Goal: Task Accomplishment & Management: Complete application form

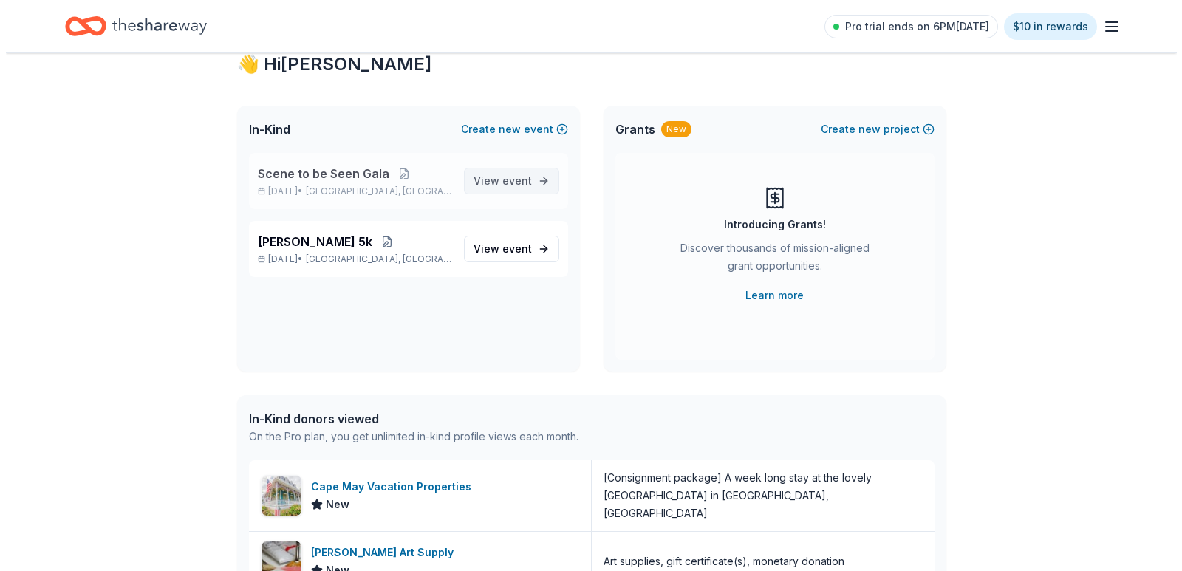
scroll to position [74, 0]
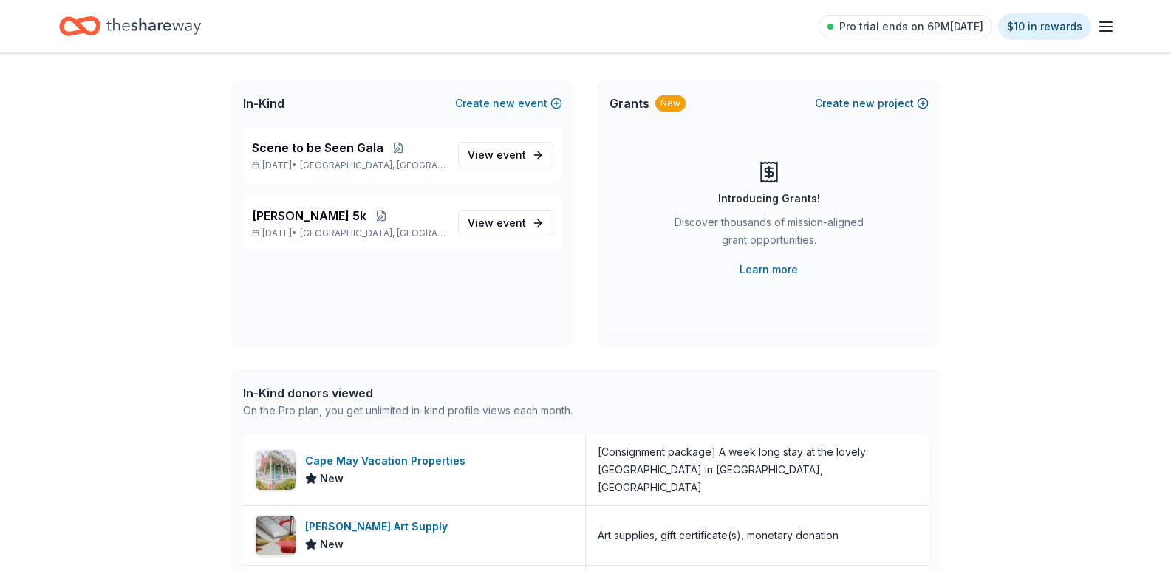
click at [880, 108] on button "Create new project" at bounding box center [872, 104] width 114 height 18
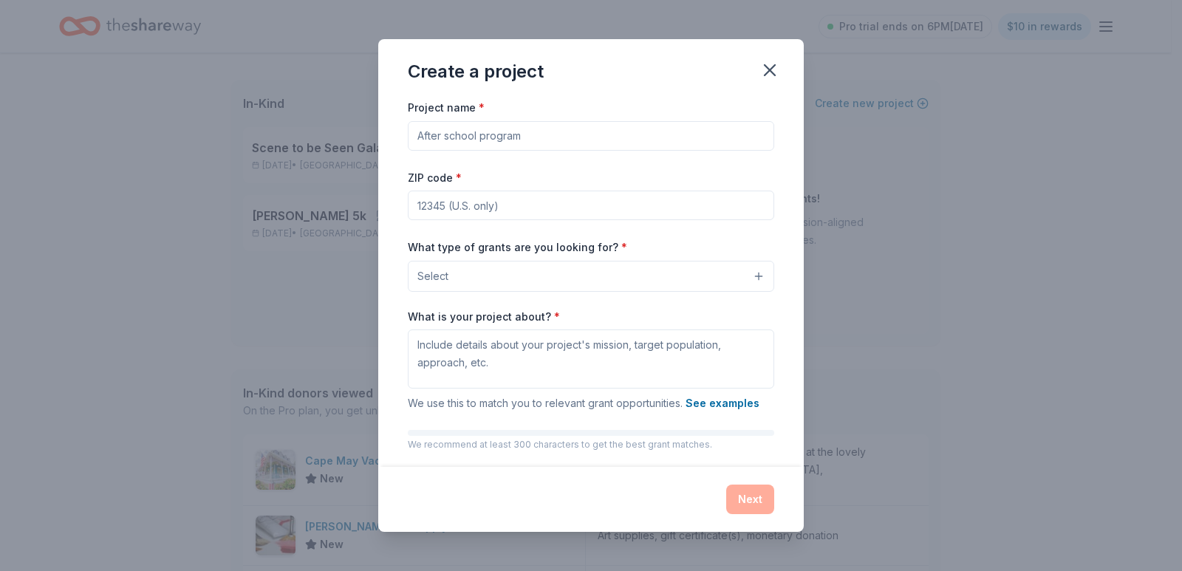
click at [546, 282] on button "Select" at bounding box center [591, 276] width 367 height 31
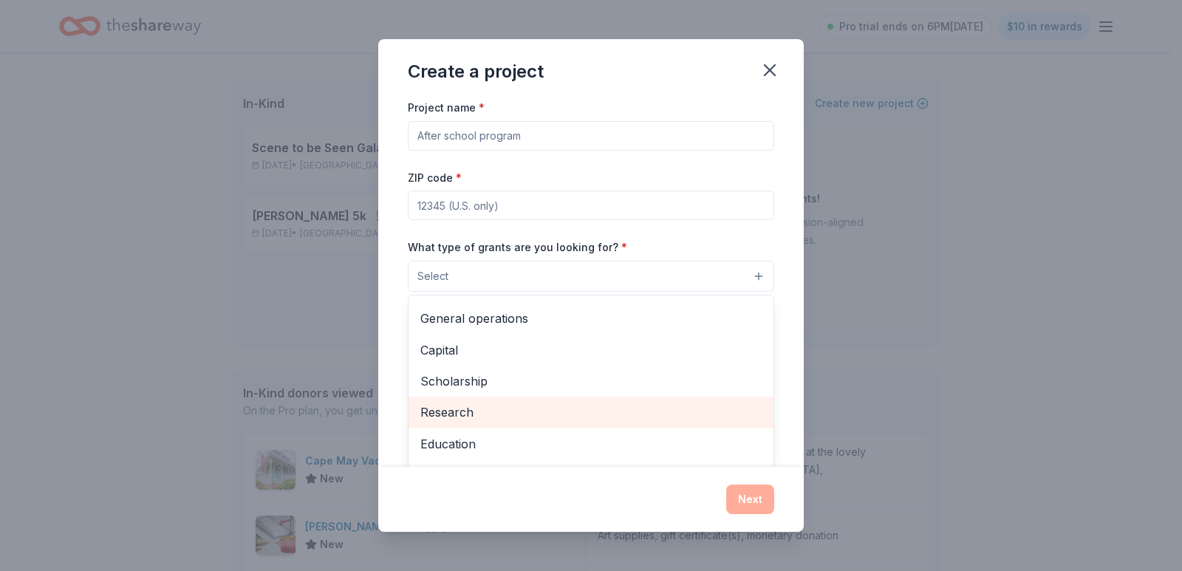
scroll to position [0, 0]
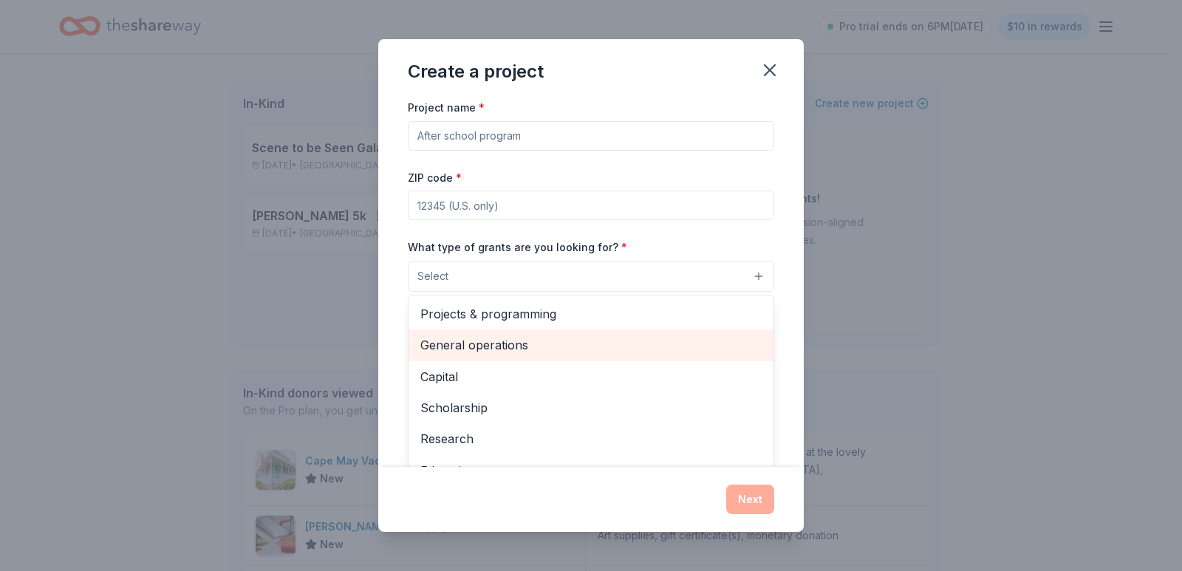
click at [523, 345] on span "General operations" at bounding box center [590, 344] width 341 height 19
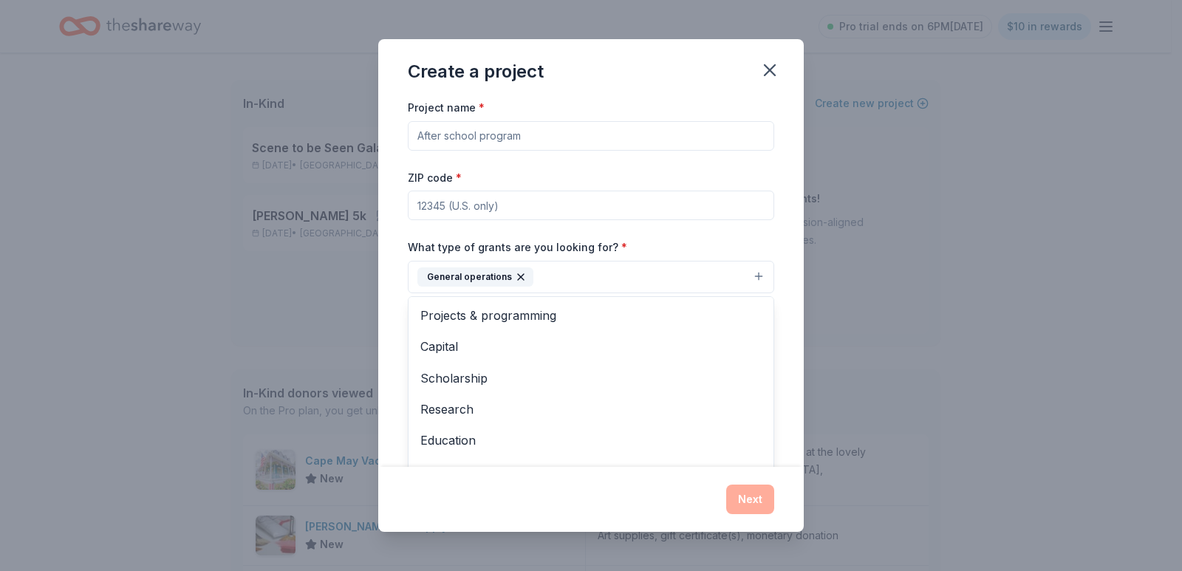
click at [580, 200] on div "Project name * ZIP code * What type of grants are you looking for? * General op…" at bounding box center [591, 301] width 367 height 407
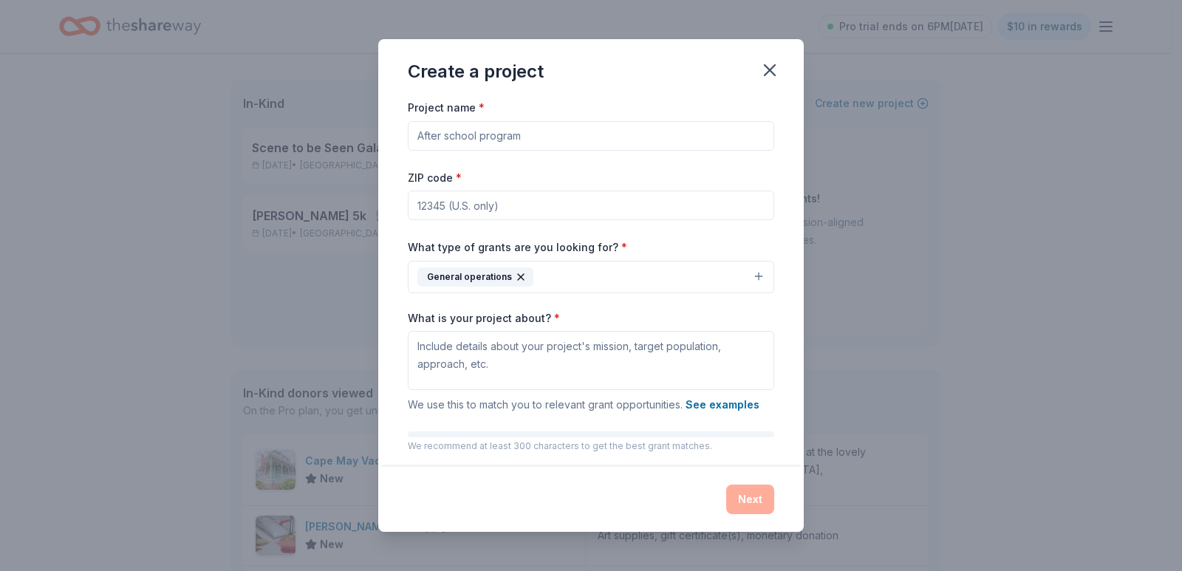
click at [590, 188] on div "ZIP code *" at bounding box center [591, 194] width 367 height 52
click at [520, 204] on input "ZIP code *" at bounding box center [591, 206] width 367 height 30
type input "34102"
click at [535, 137] on input "Project name *" at bounding box center [591, 136] width 367 height 30
type input "T"
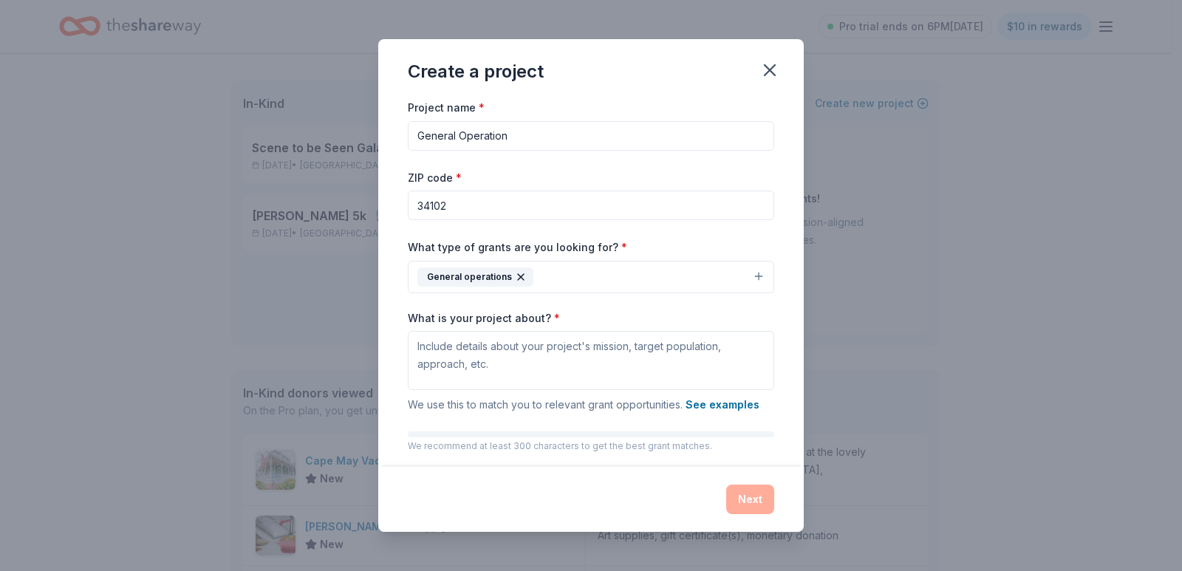
type input "General Operation"
click at [643, 301] on div "Project name * General Operation ZIP code * 34102 What type of grants are you l…" at bounding box center [591, 301] width 367 height 407
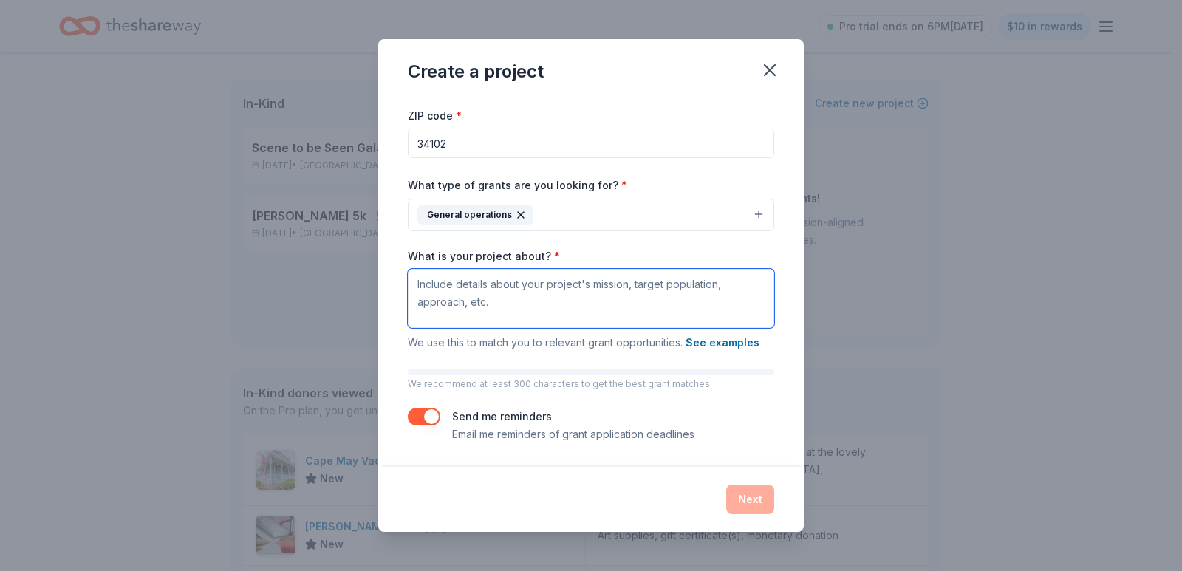
click at [642, 310] on textarea "What is your project about? *" at bounding box center [591, 298] width 367 height 59
paste textarea "Naples Art Institute is a place to discover, learn about, and engage with the a…"
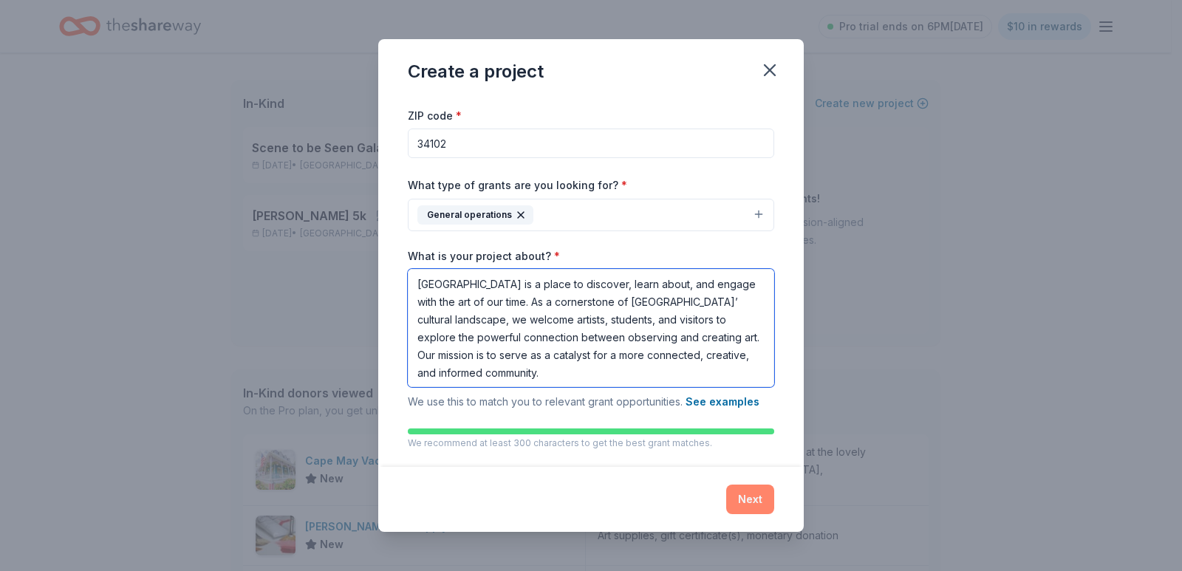
type textarea "Naples Art Institute is a place to discover, learn about, and engage with the a…"
click at [749, 494] on button "Next" at bounding box center [750, 500] width 48 height 30
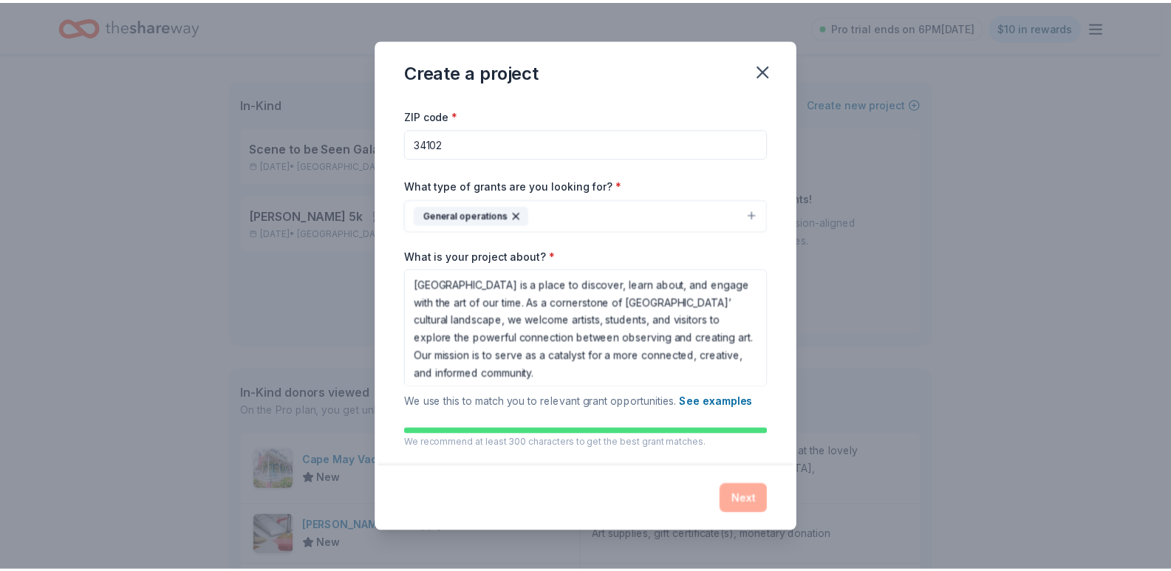
scroll to position [0, 0]
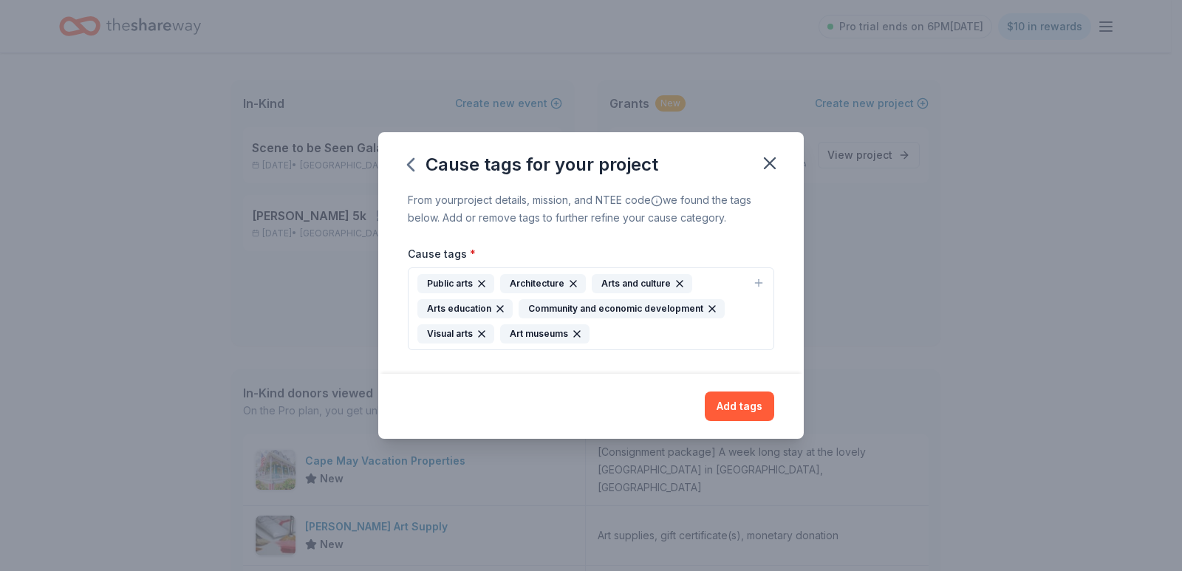
drag, startPoint x: 768, startPoint y: 163, endPoint x: 741, endPoint y: 517, distance: 354.2
click at [742, 517] on div "Cause tags for your project From your project details, mission, and NTEE code w…" at bounding box center [591, 285] width 1182 height 571
click at [746, 409] on button "Add tags" at bounding box center [739, 407] width 69 height 30
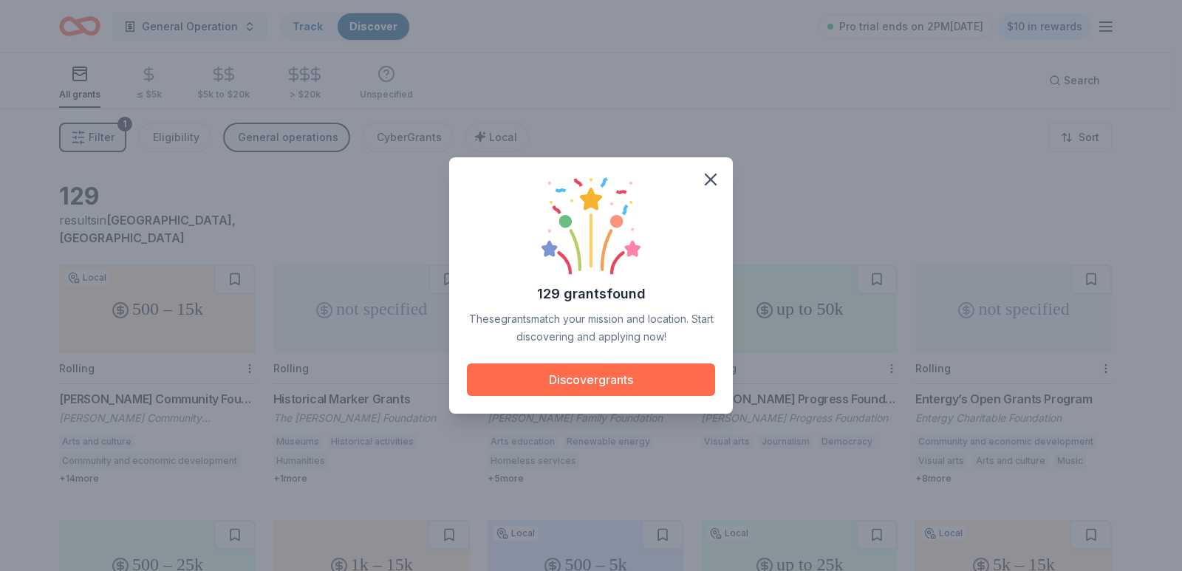
click at [637, 386] on button "Discover grants" at bounding box center [591, 380] width 248 height 33
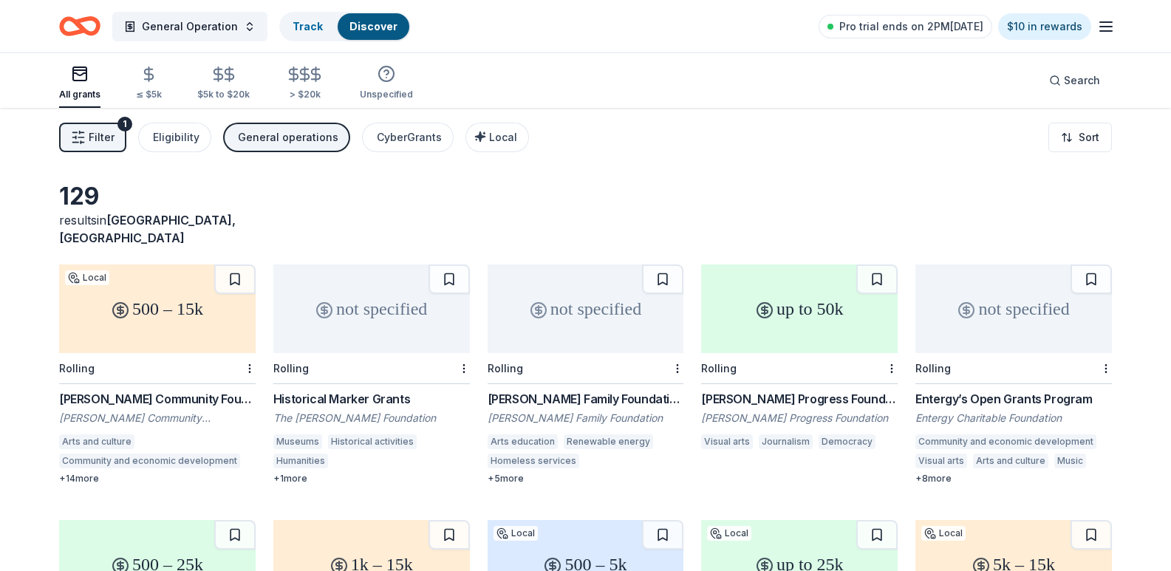
click at [366, 390] on div "Historical Marker Grants" at bounding box center [371, 399] width 197 height 18
click at [971, 323] on div "not specified" at bounding box center [1014, 309] width 197 height 89
click at [413, 318] on div "not specified" at bounding box center [371, 309] width 197 height 89
click at [98, 29] on icon "Home" at bounding box center [86, 25] width 23 height 15
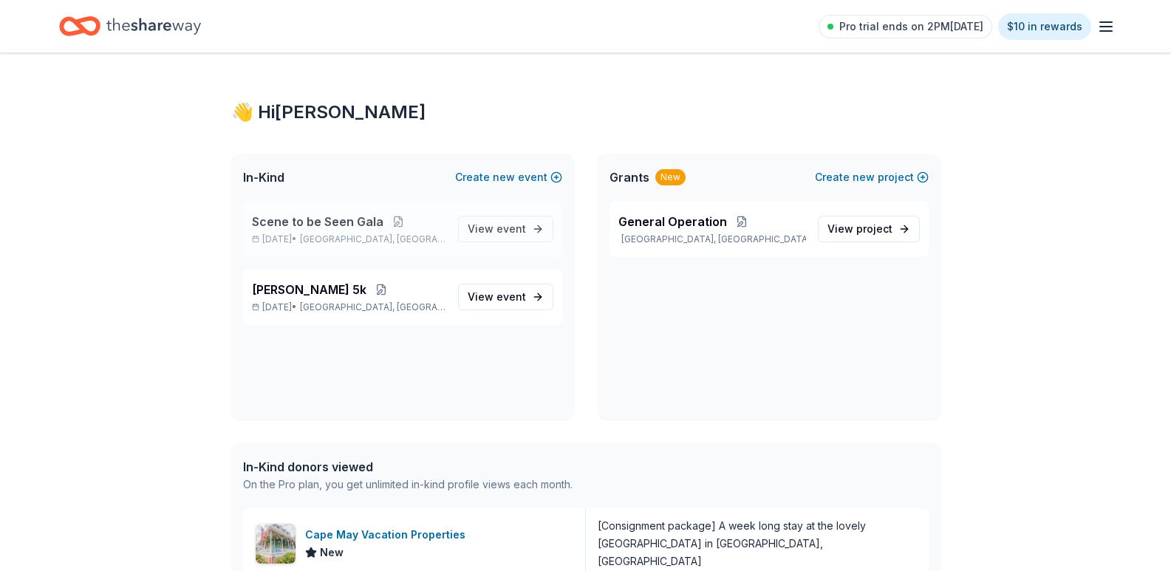
click at [361, 226] on span "Scene to be Seen Gala" at bounding box center [318, 222] width 132 height 18
click at [494, 231] on span "View event" at bounding box center [497, 229] width 58 height 18
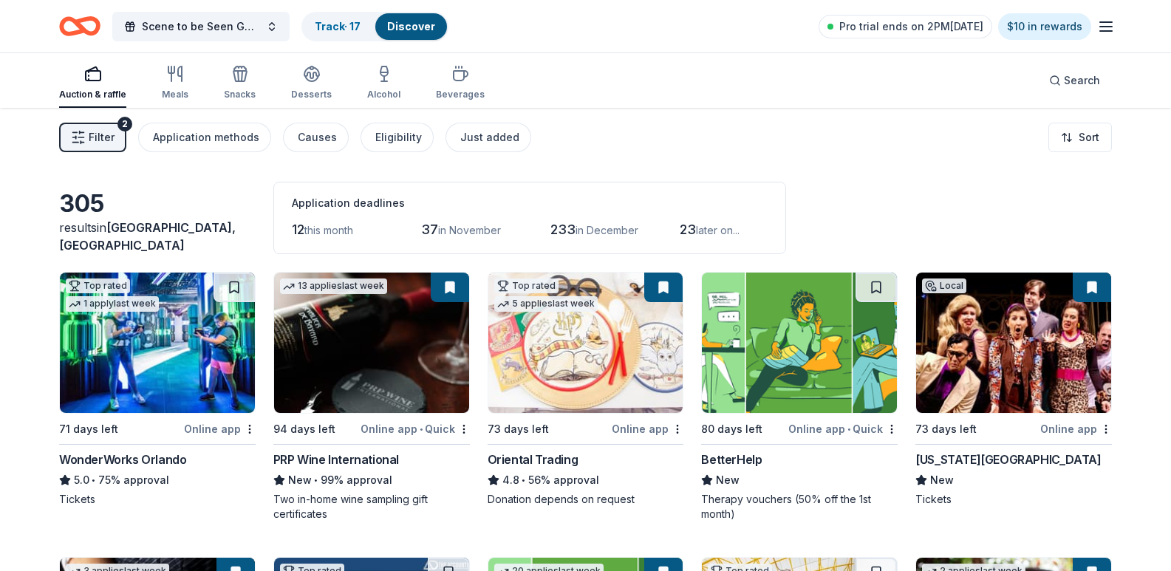
click at [378, 469] on div "PRP Wine International" at bounding box center [336, 460] width 126 height 18
click at [259, 29] on button "Scene to be Seen Gala" at bounding box center [200, 27] width 177 height 30
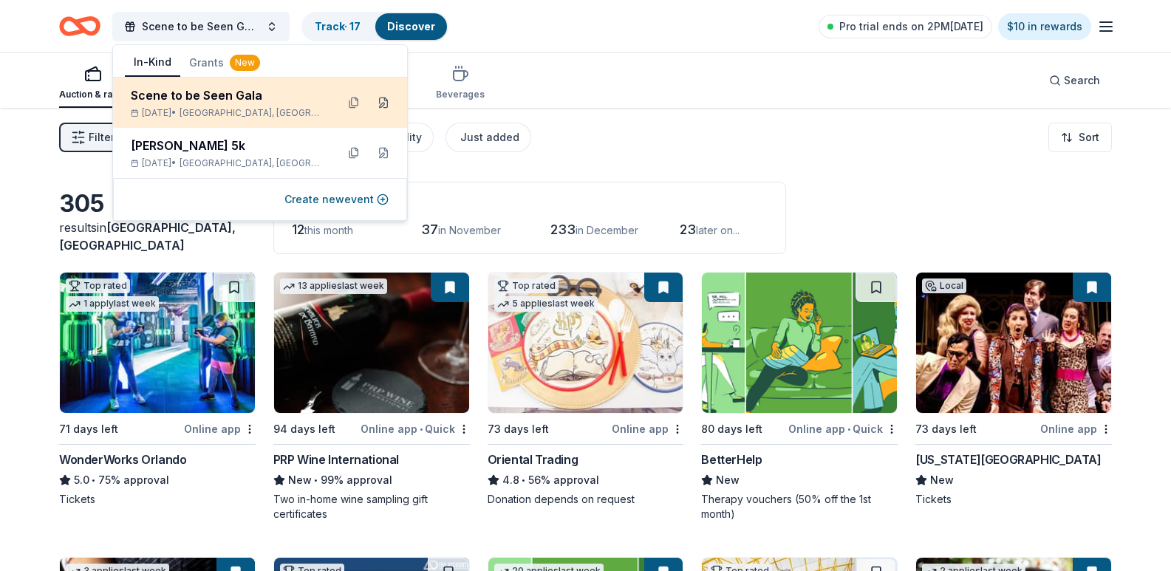
click at [375, 97] on button at bounding box center [384, 103] width 24 height 24
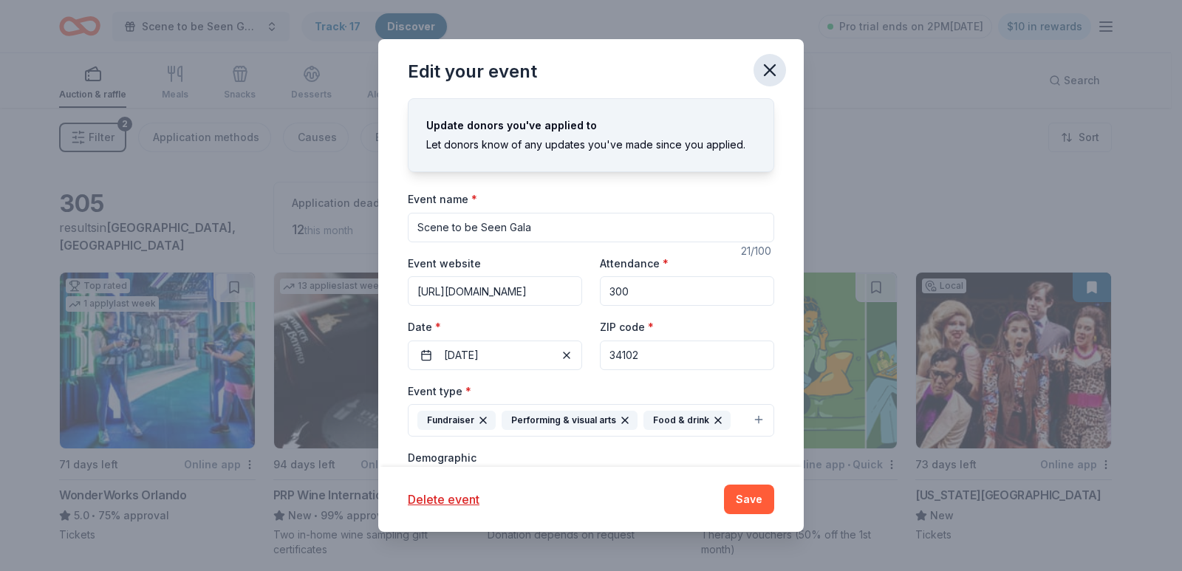
click at [775, 78] on icon "button" at bounding box center [770, 70] width 21 height 21
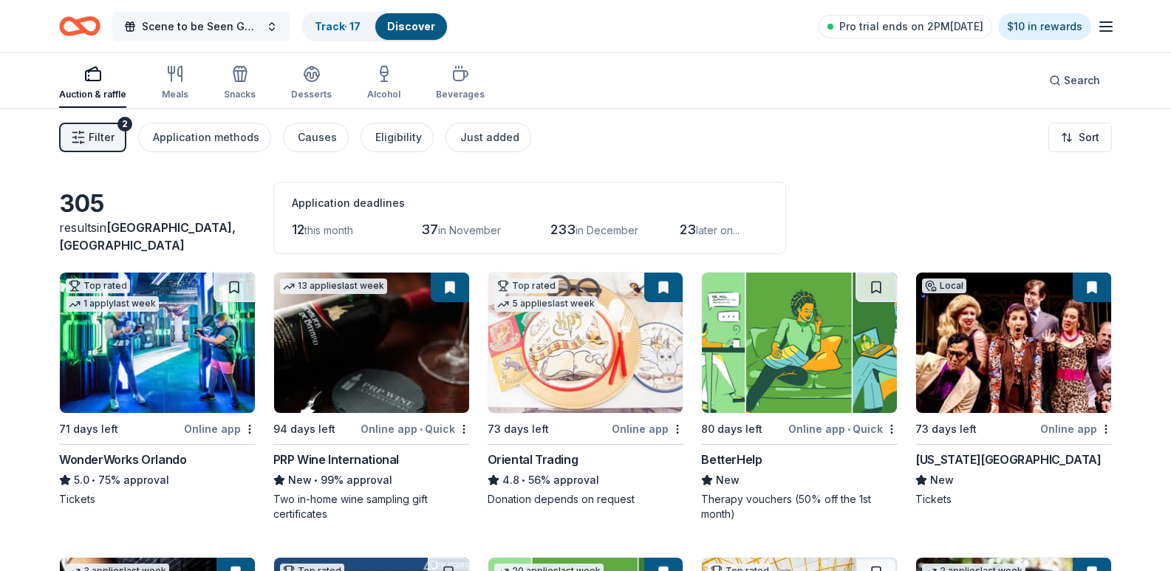
click at [218, 31] on span "Scene to be Seen Gala" at bounding box center [201, 27] width 118 height 18
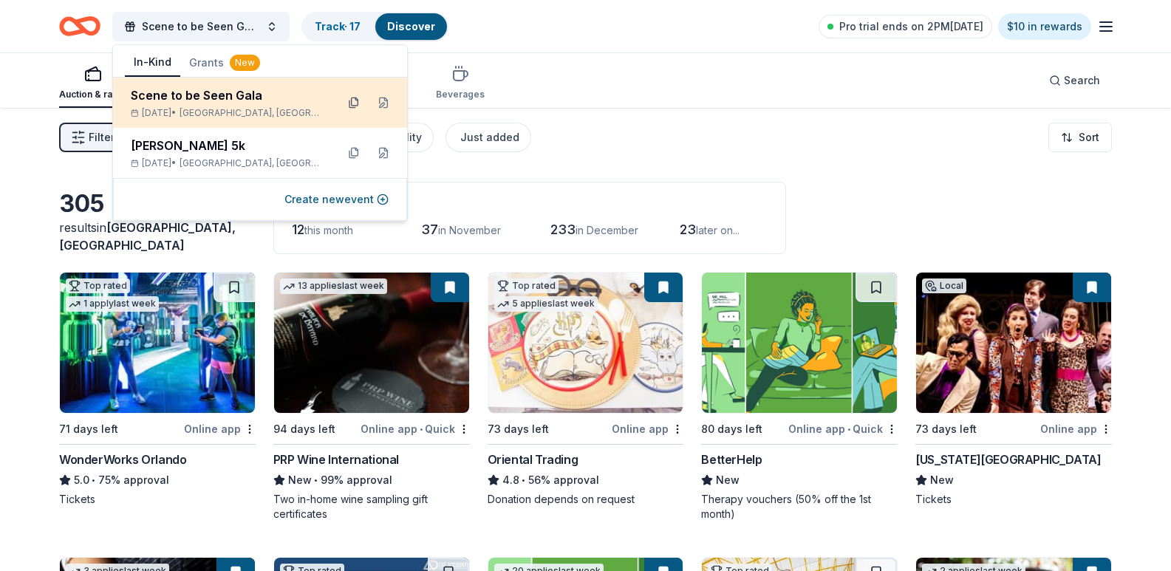
click at [351, 102] on button at bounding box center [354, 103] width 24 height 24
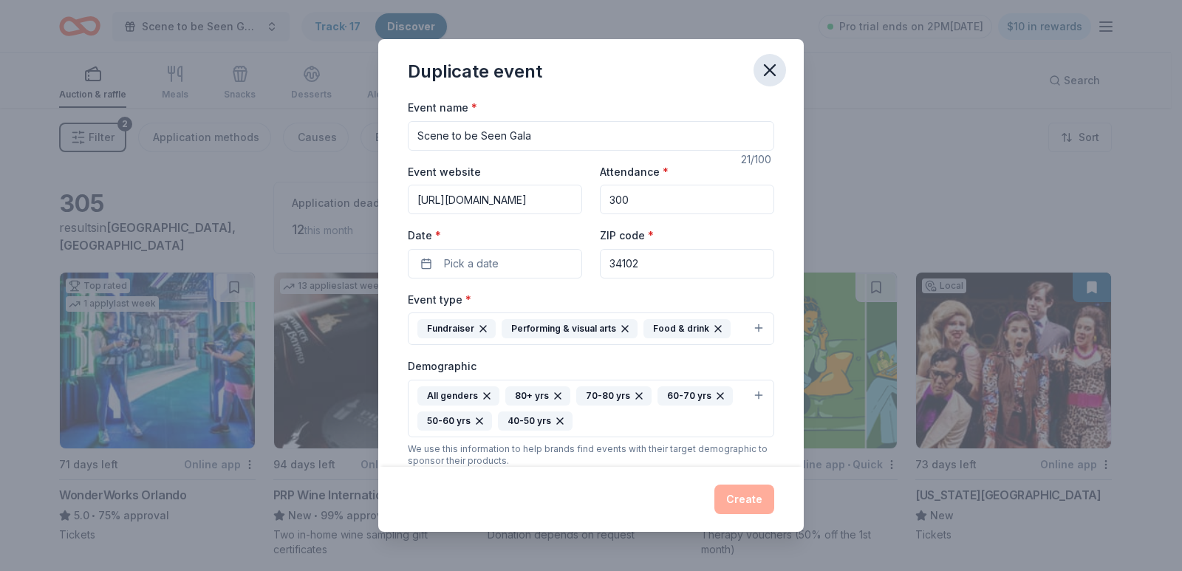
drag, startPoint x: 777, startPoint y: 67, endPoint x: 474, endPoint y: 59, distance: 303.1
click at [776, 67] on icon "button" at bounding box center [770, 70] width 21 height 21
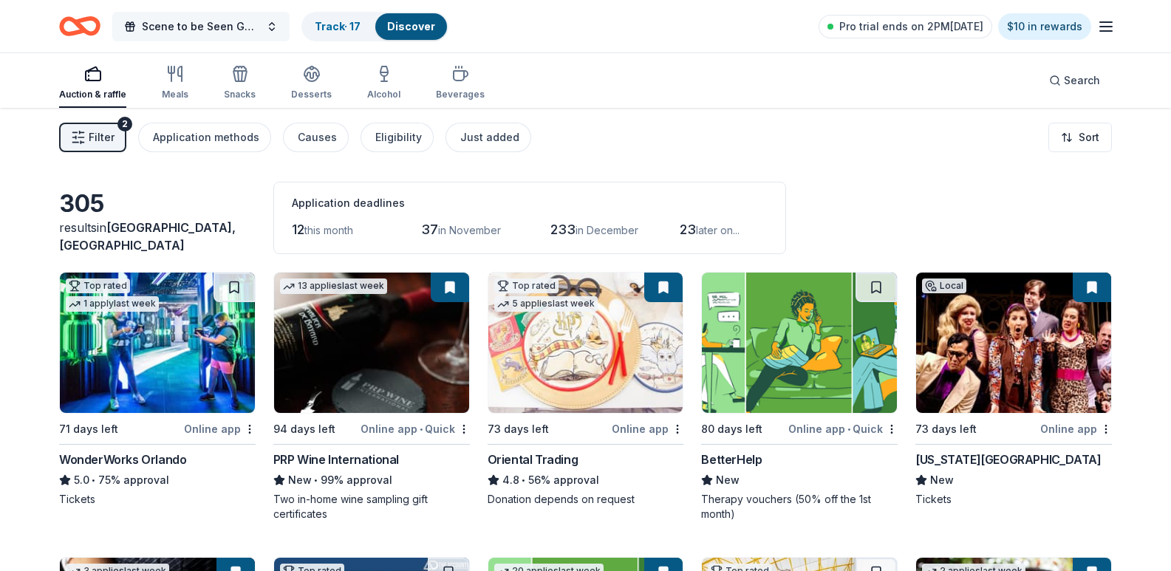
click at [253, 27] on span "Scene to be Seen Gala" at bounding box center [201, 27] width 118 height 18
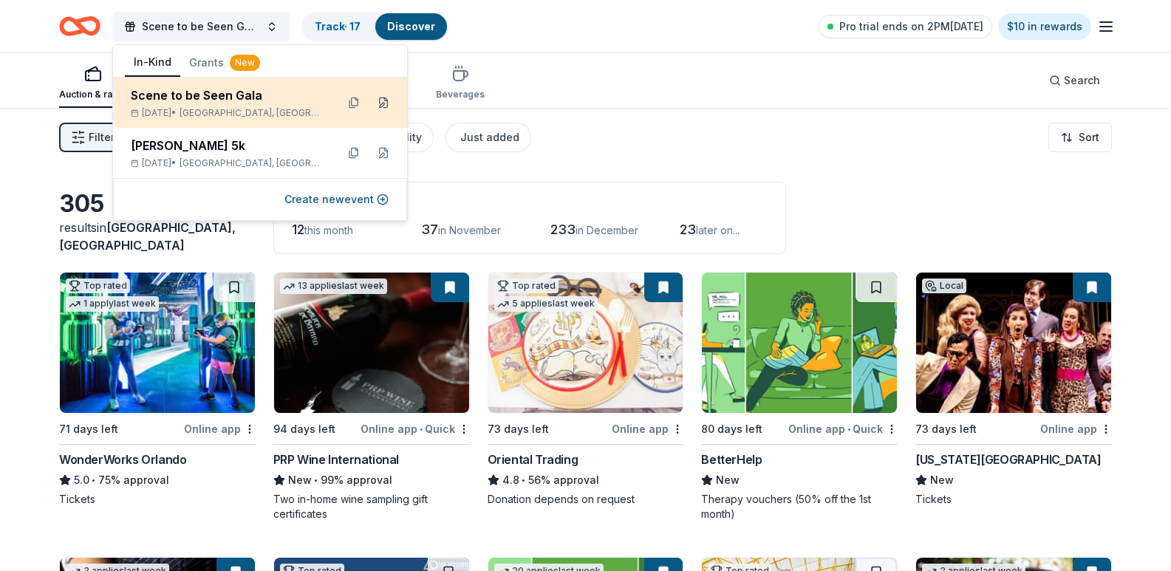
click at [383, 107] on button at bounding box center [384, 103] width 24 height 24
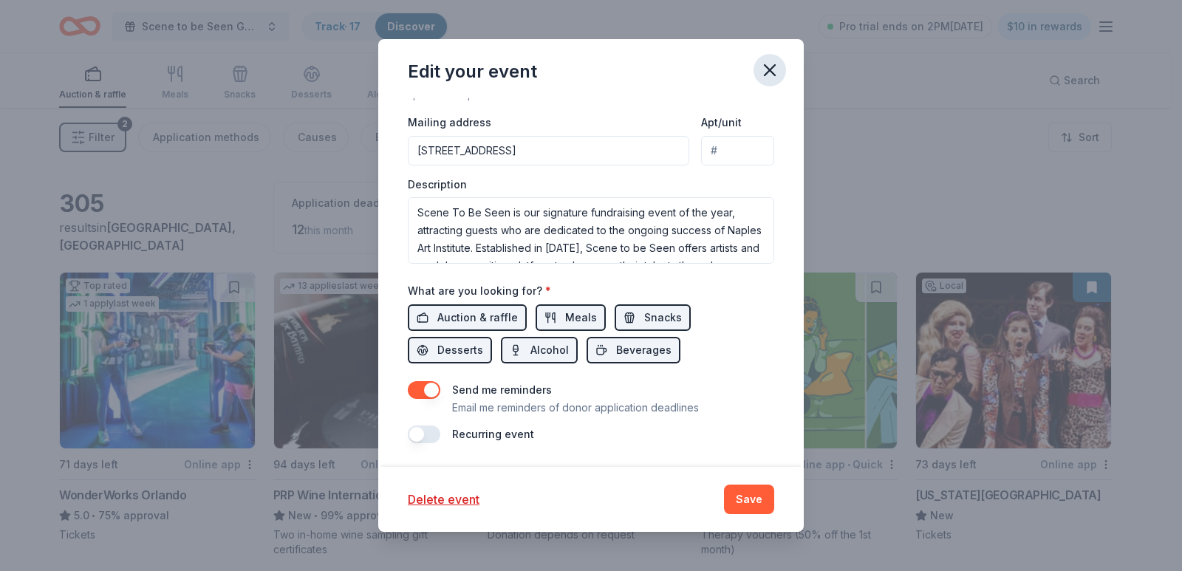
drag, startPoint x: 780, startPoint y: 61, endPoint x: 724, endPoint y: 87, distance: 61.2
click at [780, 61] on icon "button" at bounding box center [770, 70] width 21 height 21
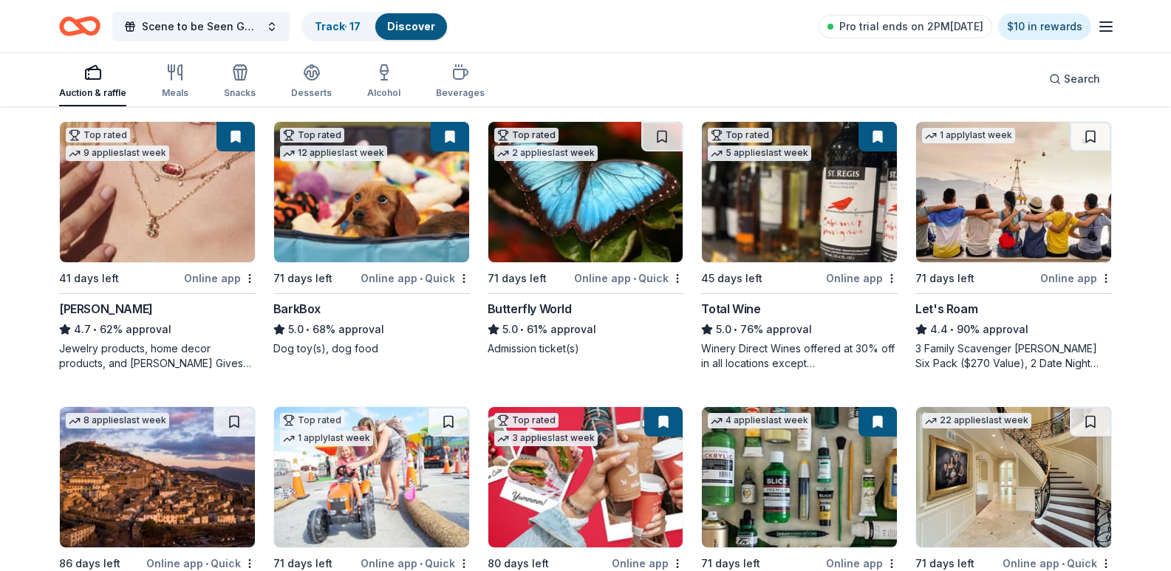
scroll to position [739, 0]
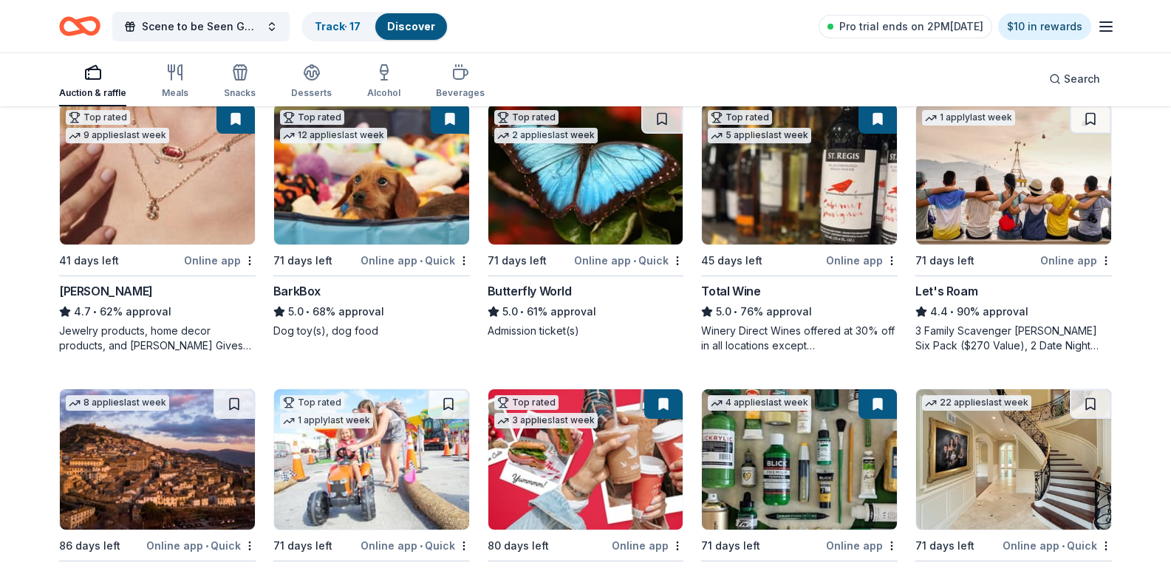
click at [762, 245] on img at bounding box center [799, 174] width 195 height 140
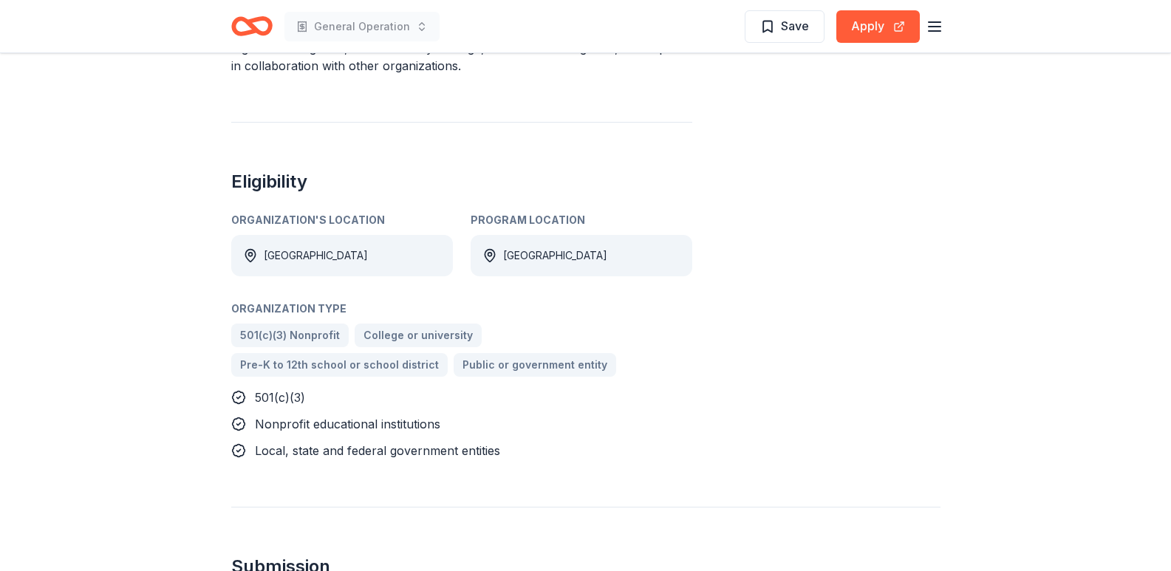
scroll to position [665, 0]
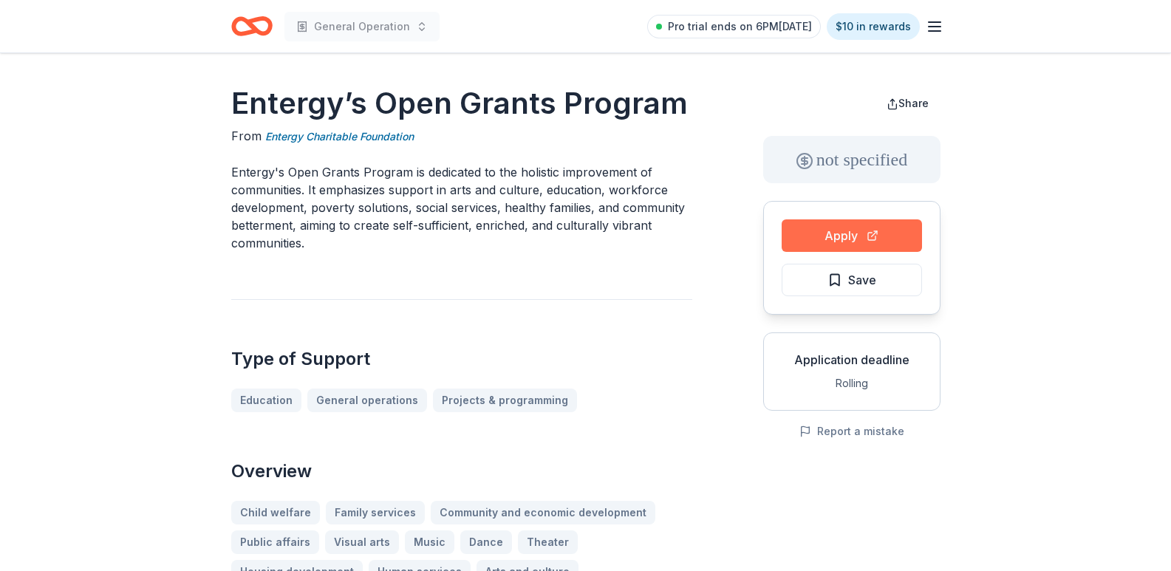
click at [805, 236] on button "Apply" at bounding box center [852, 235] width 140 height 33
drag, startPoint x: 831, startPoint y: 245, endPoint x: 539, endPoint y: 345, distance: 308.5
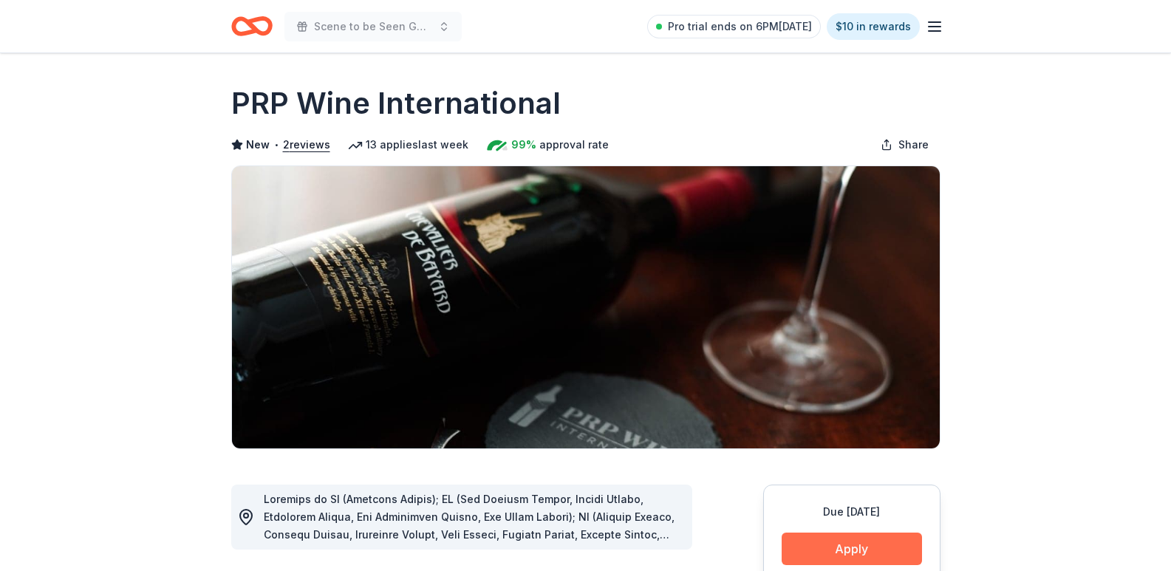
click at [848, 546] on button "Apply" at bounding box center [852, 549] width 140 height 33
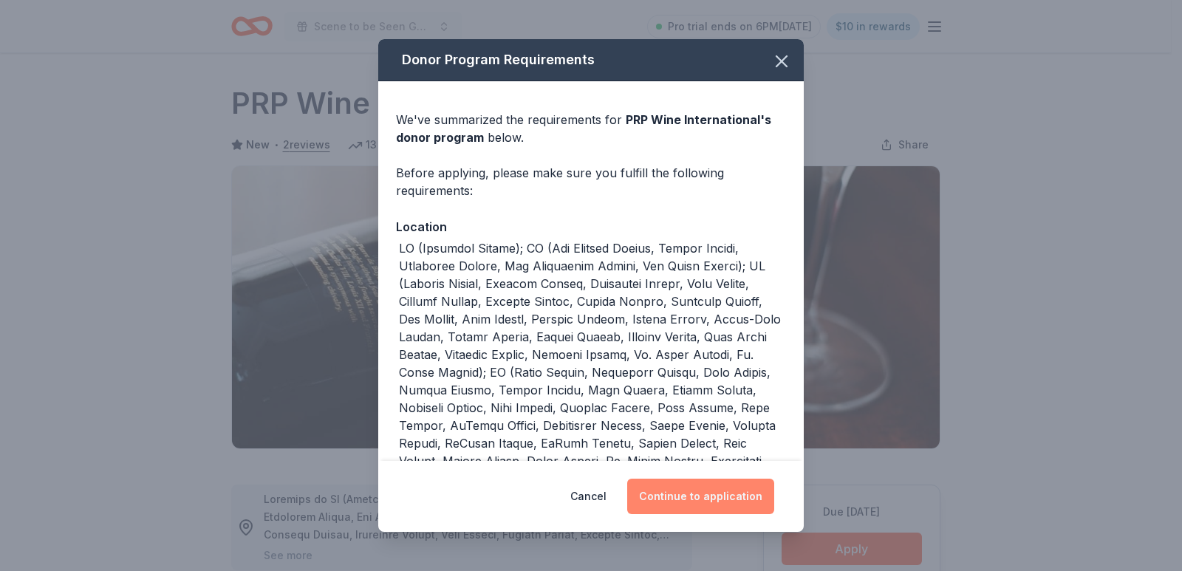
click at [703, 503] on button "Continue to application" at bounding box center [700, 496] width 147 height 35
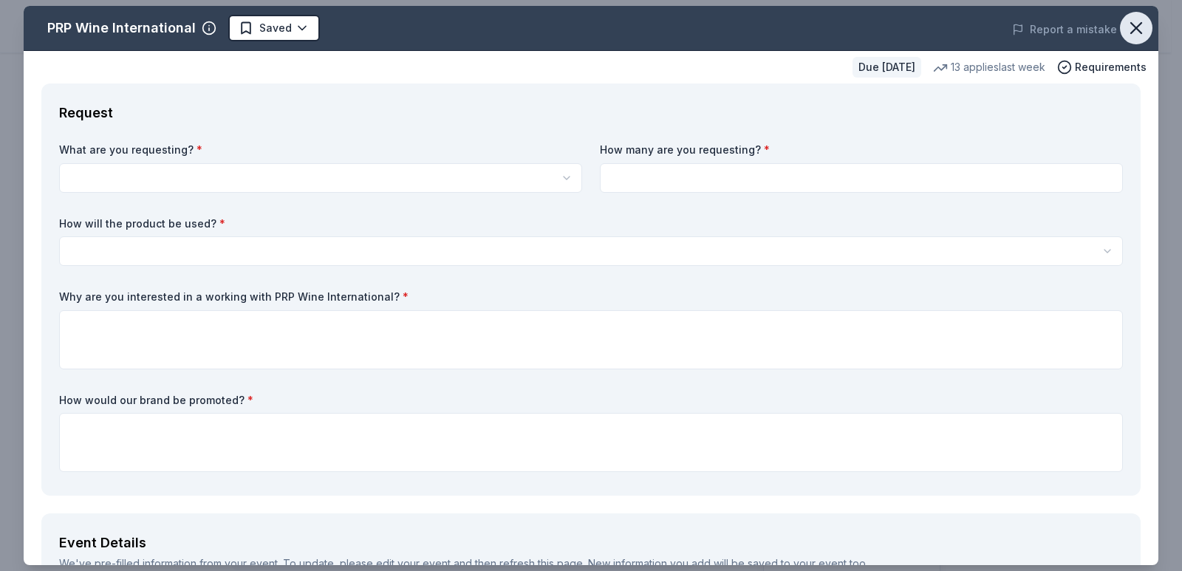
click at [1128, 37] on icon "button" at bounding box center [1136, 28] width 21 height 21
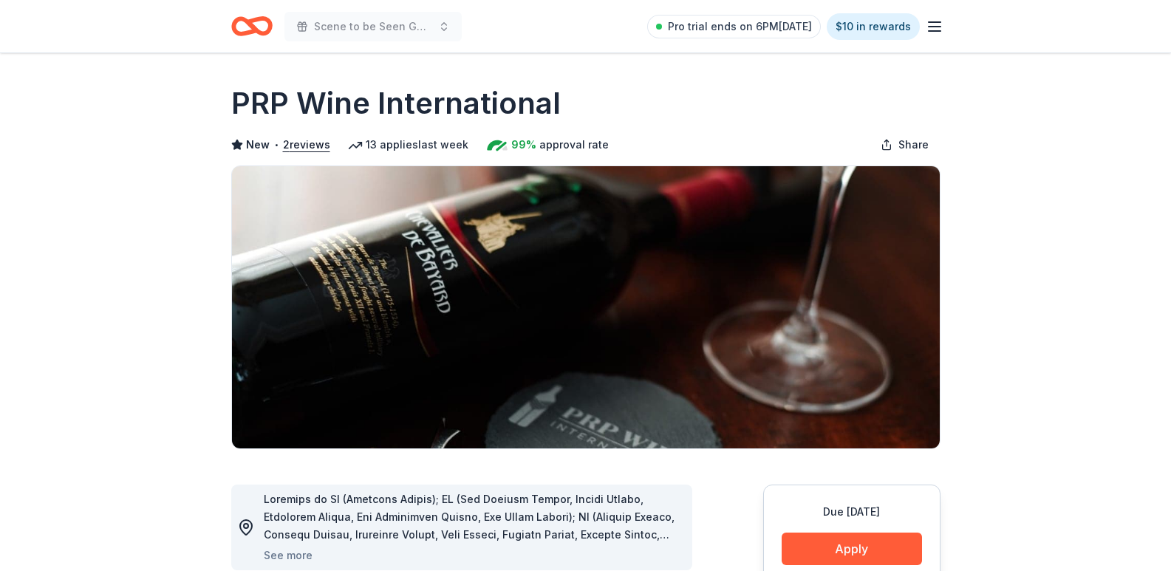
click at [240, 22] on icon "Home" at bounding box center [251, 26] width 41 height 35
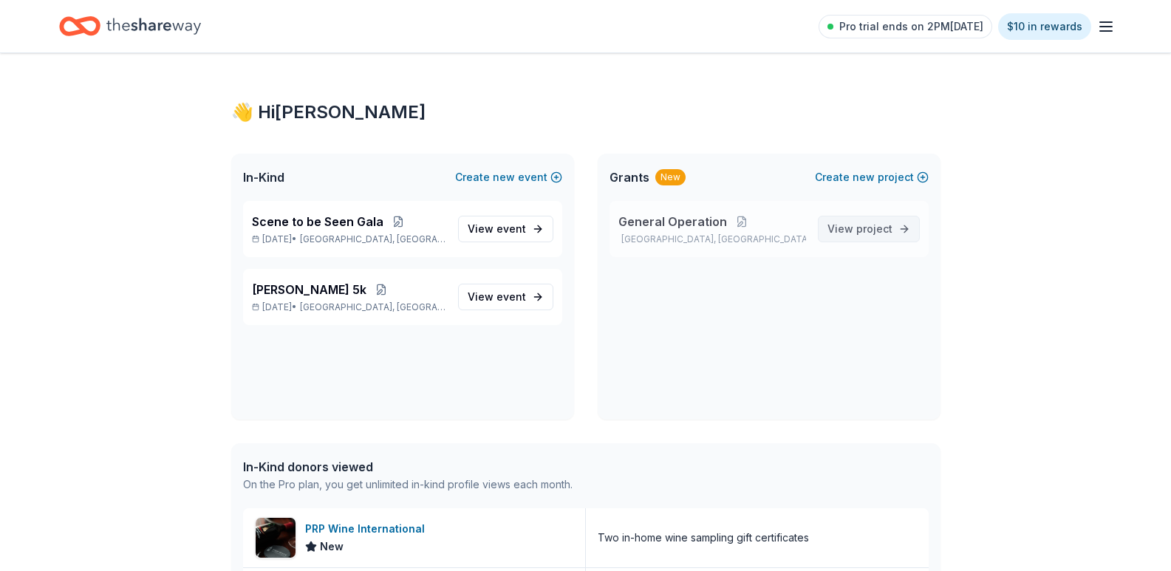
click at [848, 231] on span "View project" at bounding box center [860, 229] width 65 height 18
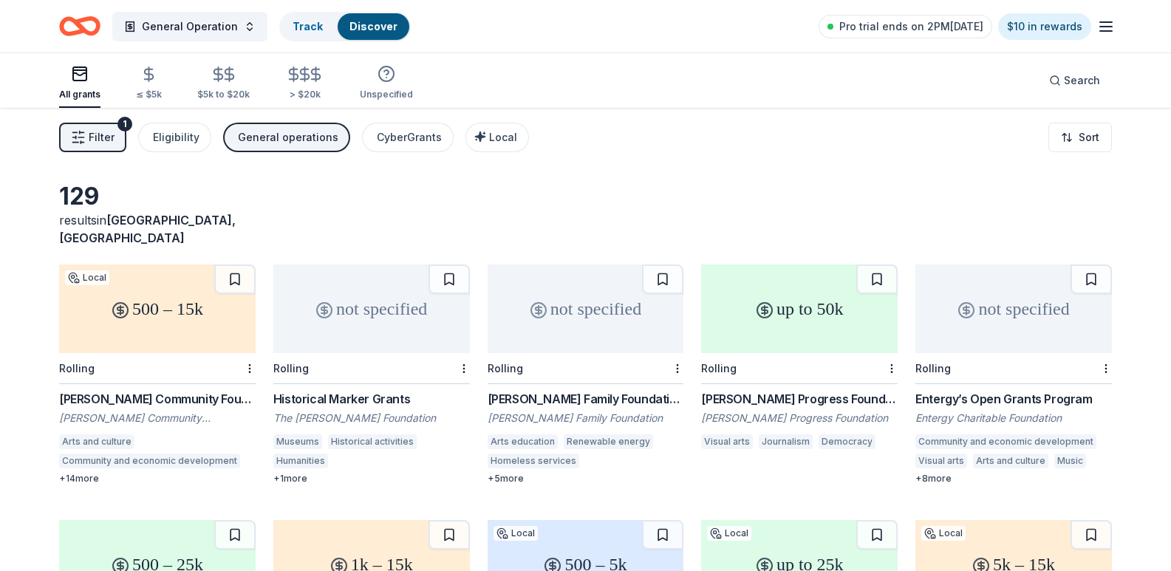
click at [788, 326] on div "up to 50k" at bounding box center [799, 309] width 197 height 89
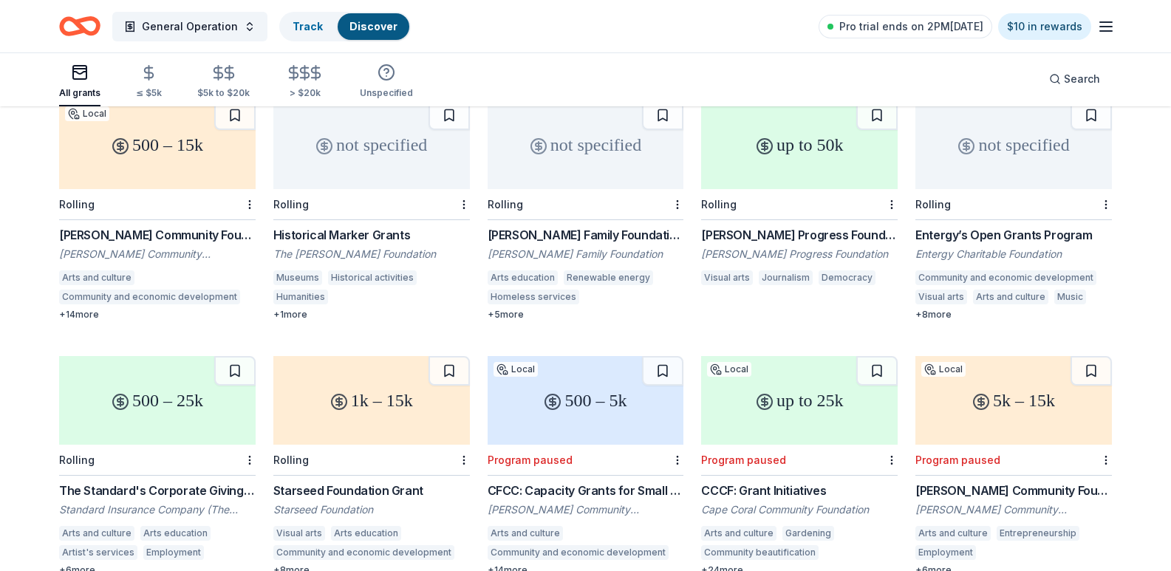
scroll to position [222, 0]
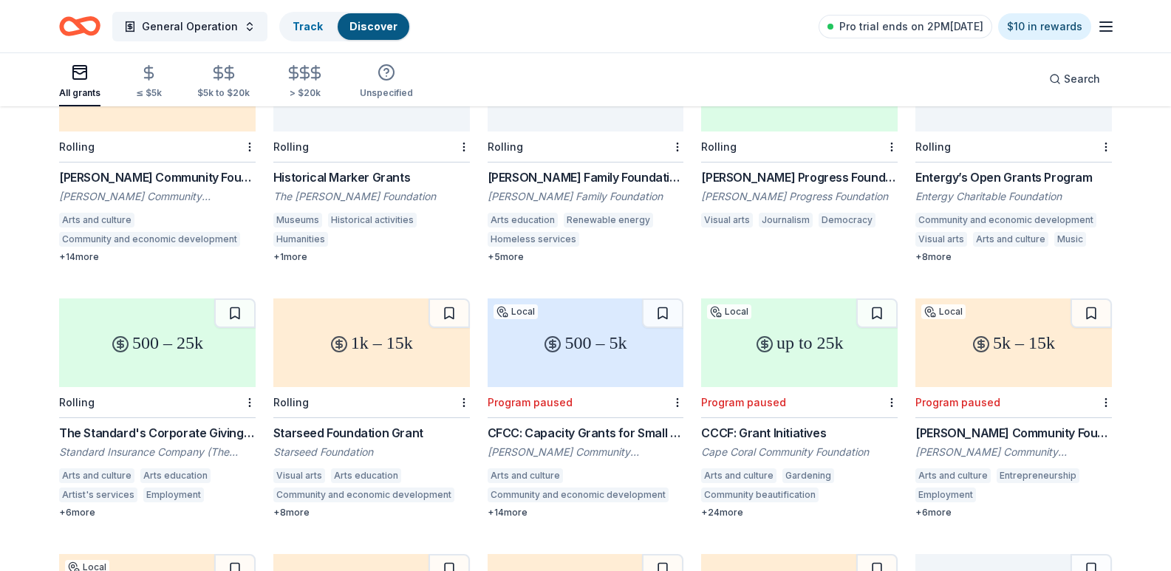
click at [582, 168] on div "Laird Norton Family Foundation Grant" at bounding box center [586, 177] width 197 height 18
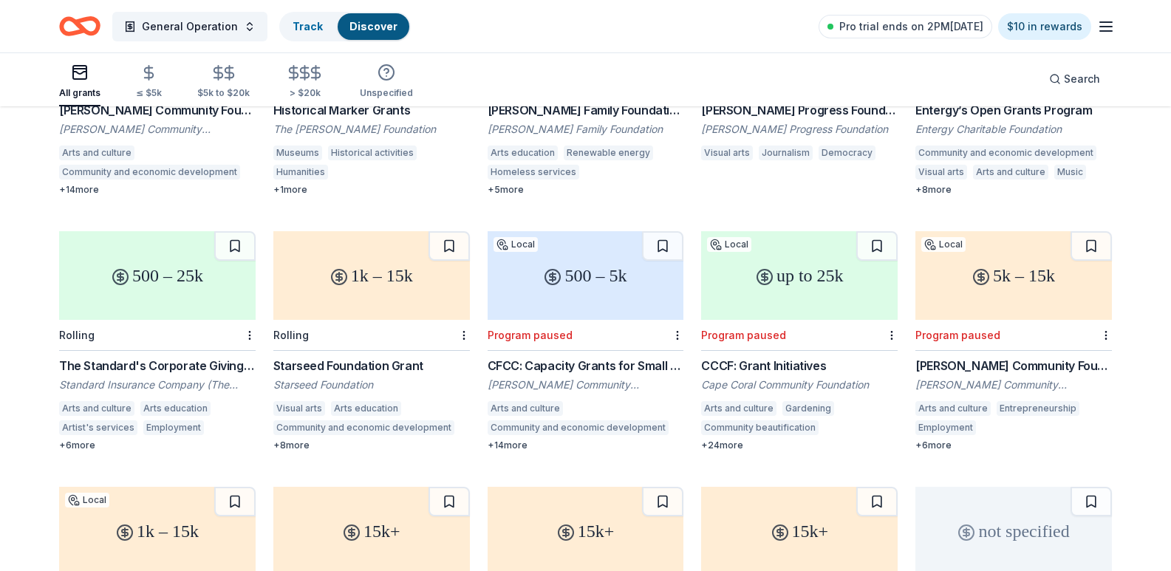
scroll to position [296, 0]
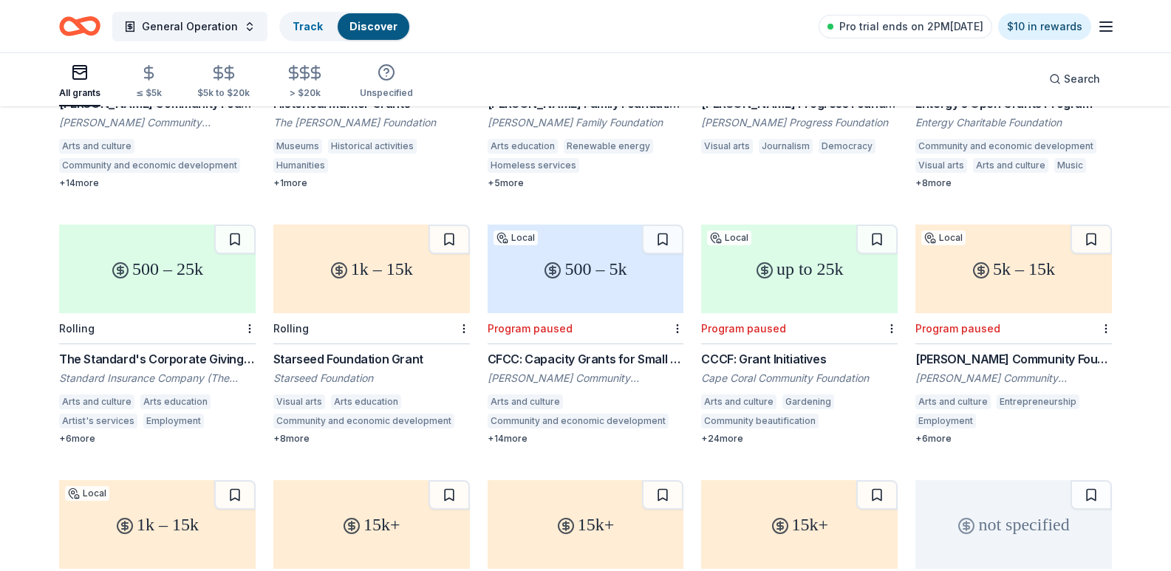
click at [333, 287] on div "1k – 15k" at bounding box center [371, 269] width 197 height 89
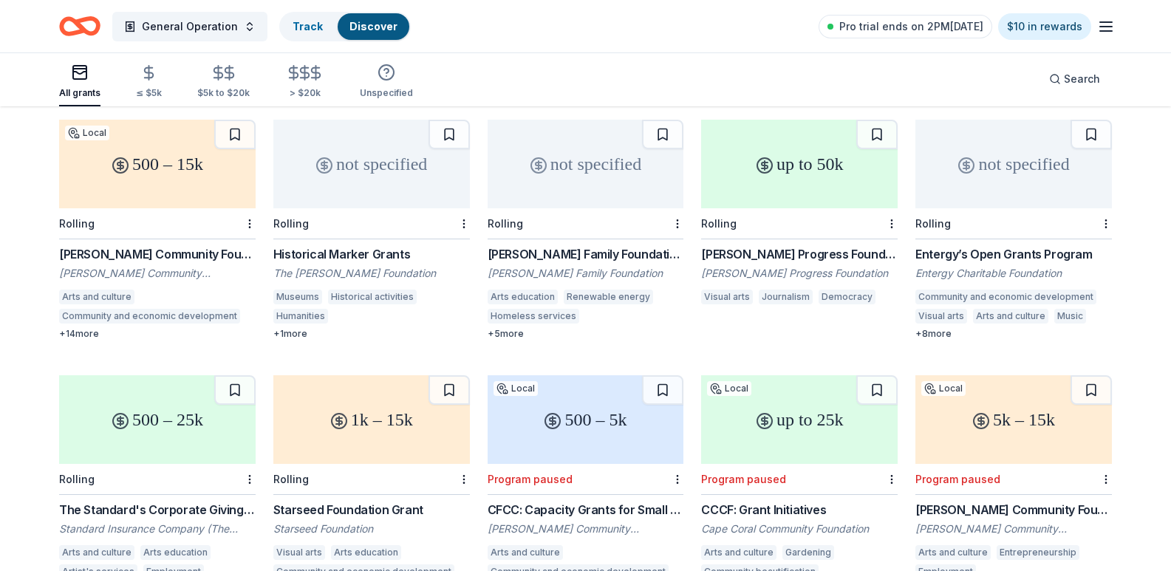
scroll to position [0, 0]
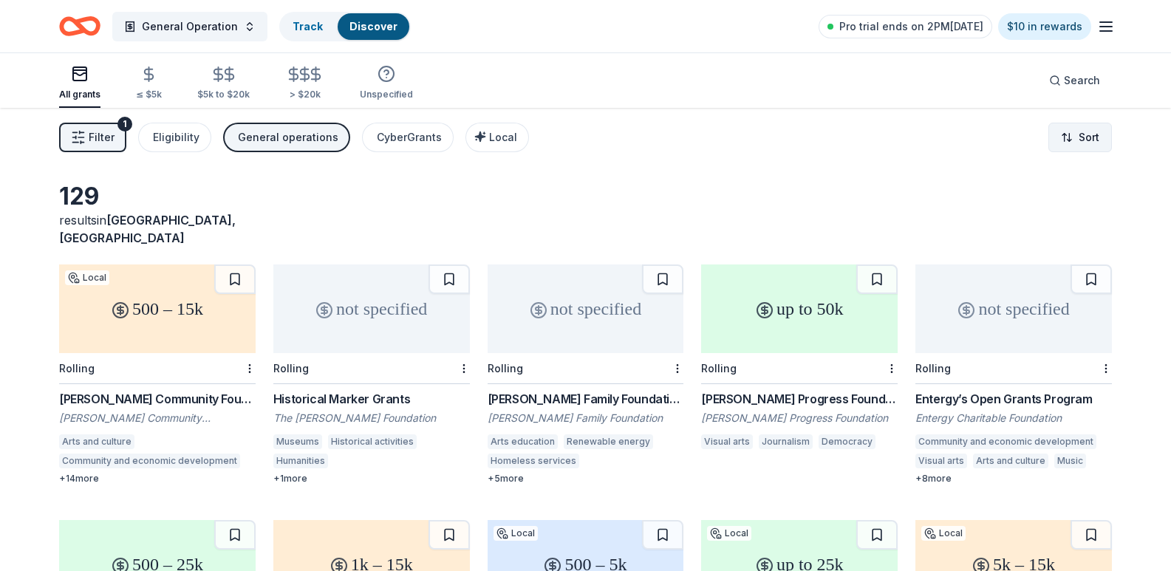
click at [1071, 126] on html "General Operation Track Discover Pro trial ends on 2PM, 10/16 $10 in rewards Al…" at bounding box center [585, 285] width 1171 height 571
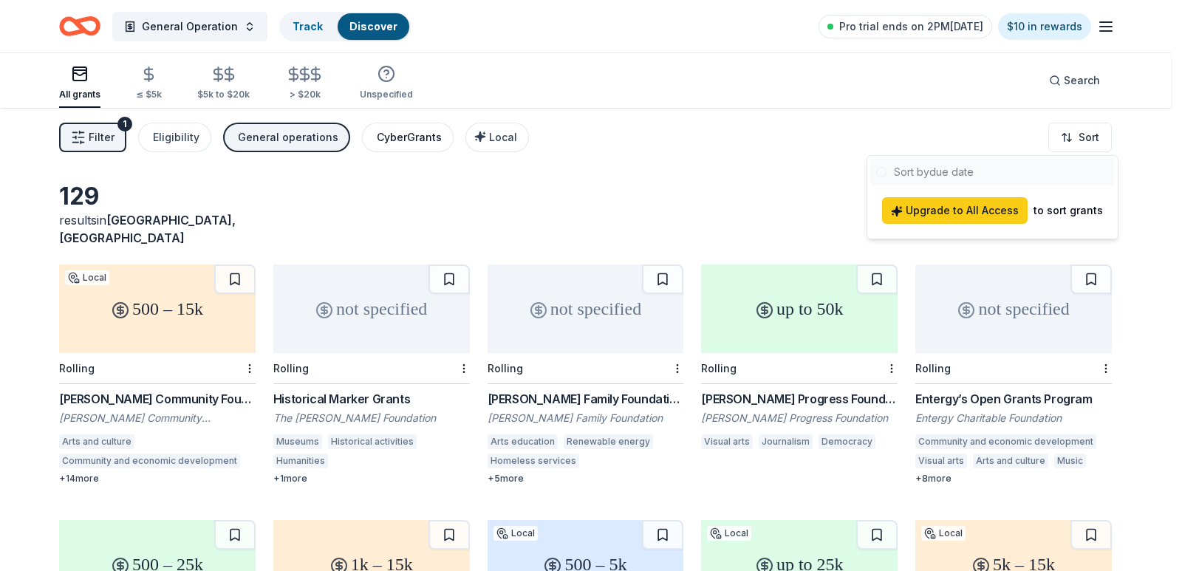
click at [379, 137] on html "General Operation Track Discover Pro trial ends on 2PM, 10/16 $10 in rewards Al…" at bounding box center [591, 285] width 1182 height 571
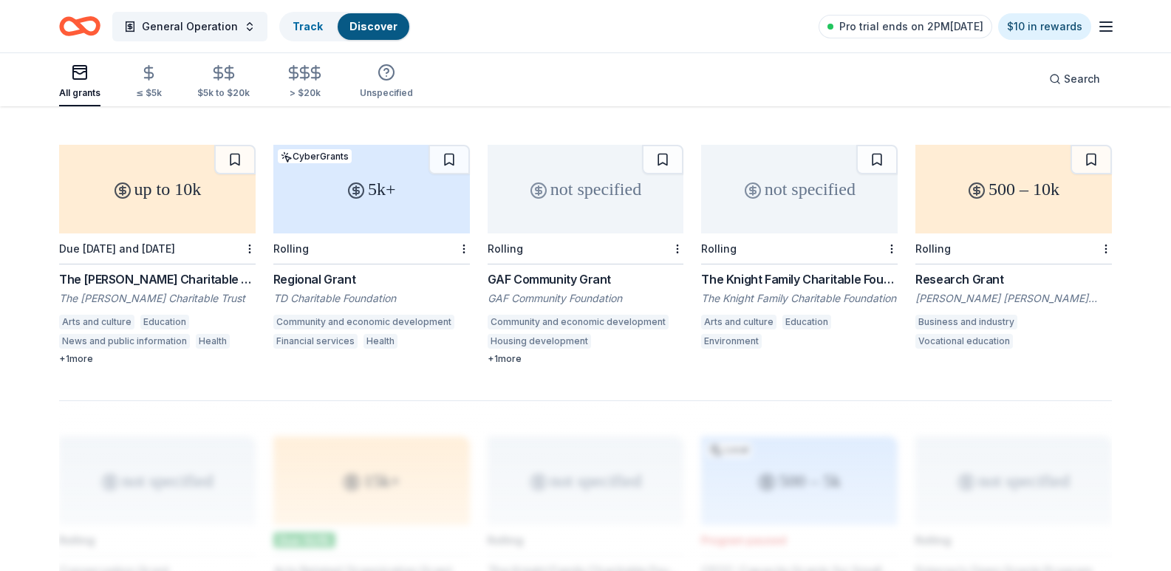
scroll to position [591, 0]
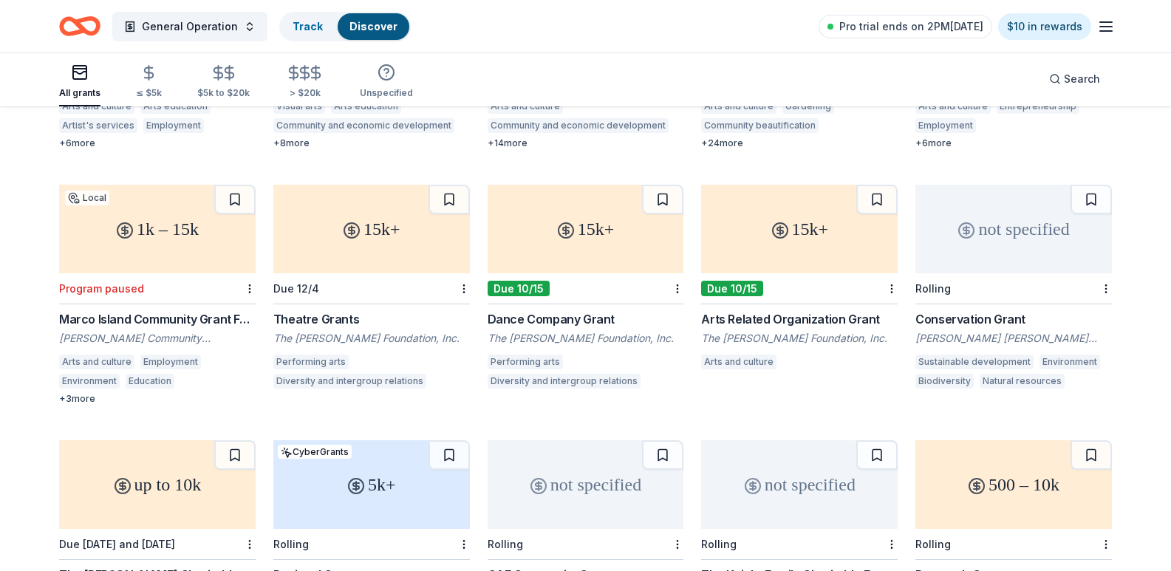
click at [768, 242] on div "15k+" at bounding box center [799, 229] width 197 height 89
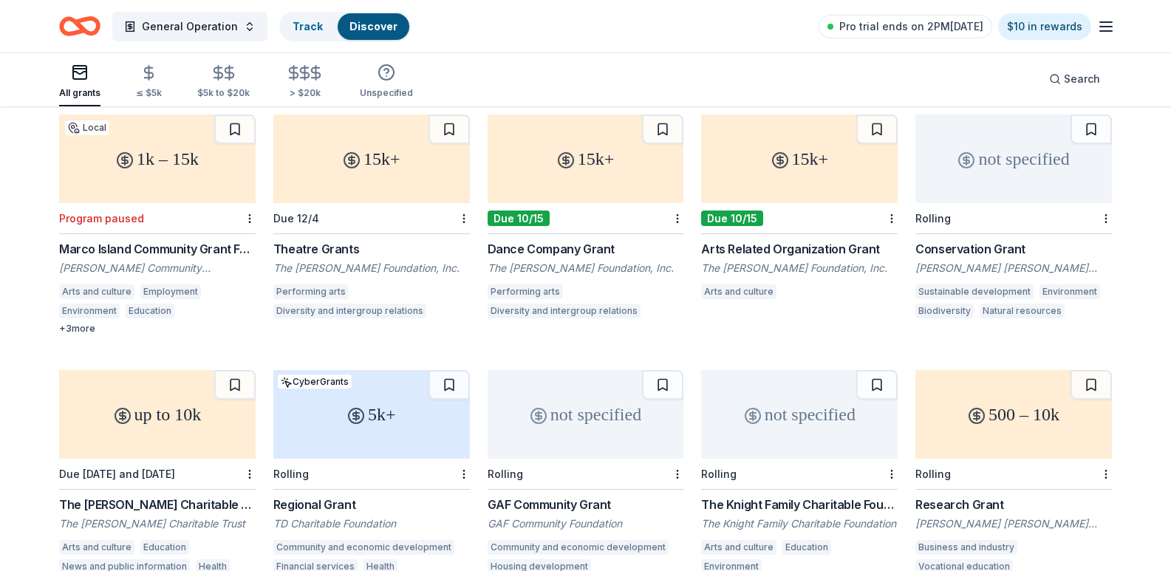
scroll to position [961, 0]
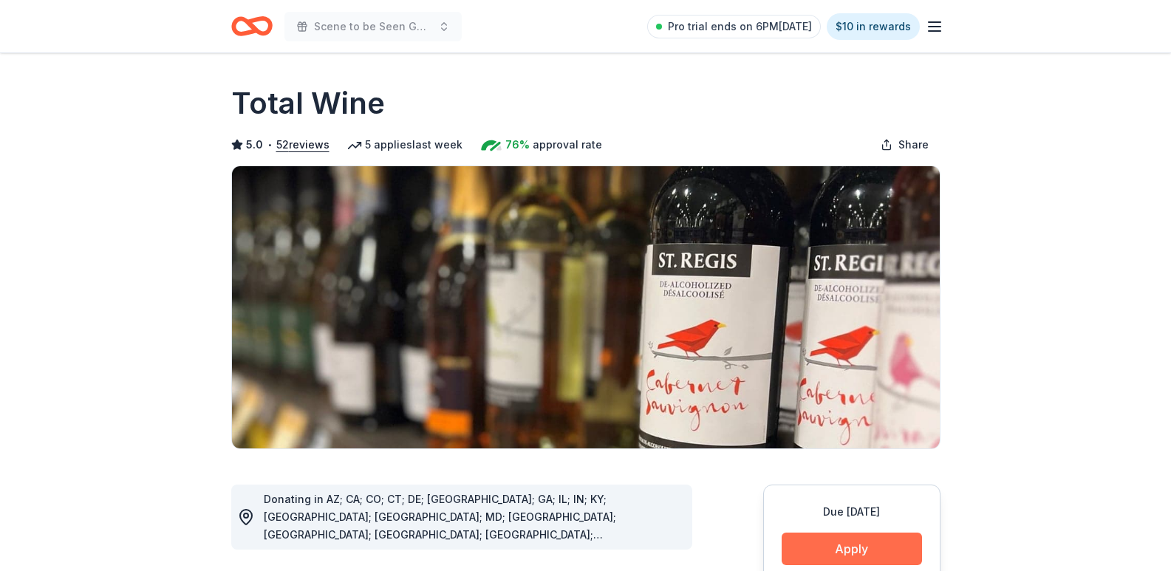
click at [865, 539] on button "Apply" at bounding box center [852, 549] width 140 height 33
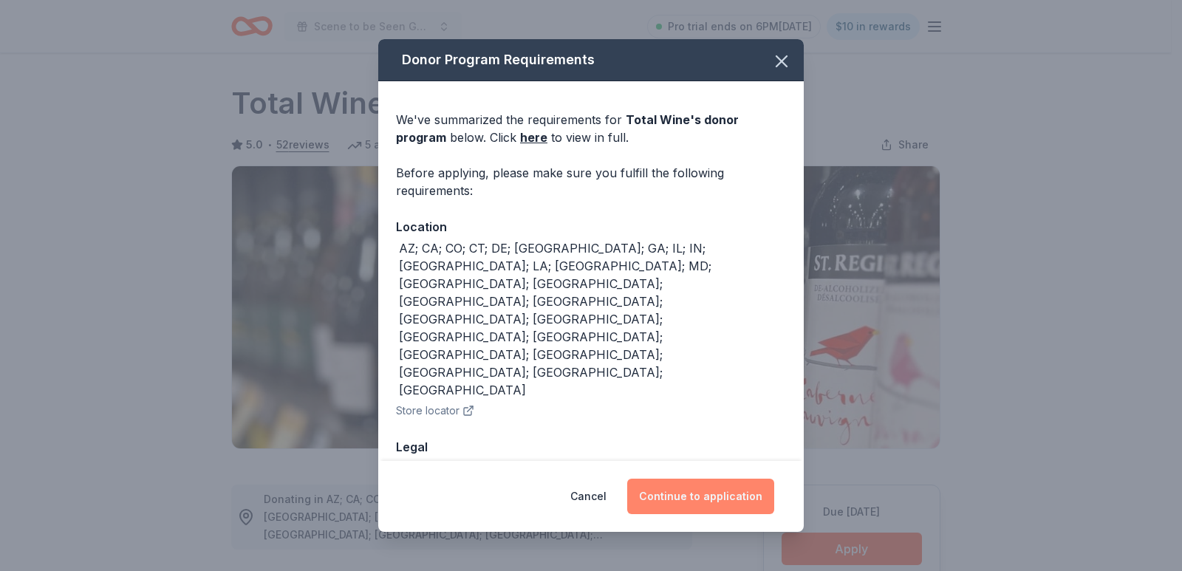
click at [748, 494] on button "Continue to application" at bounding box center [700, 496] width 147 height 35
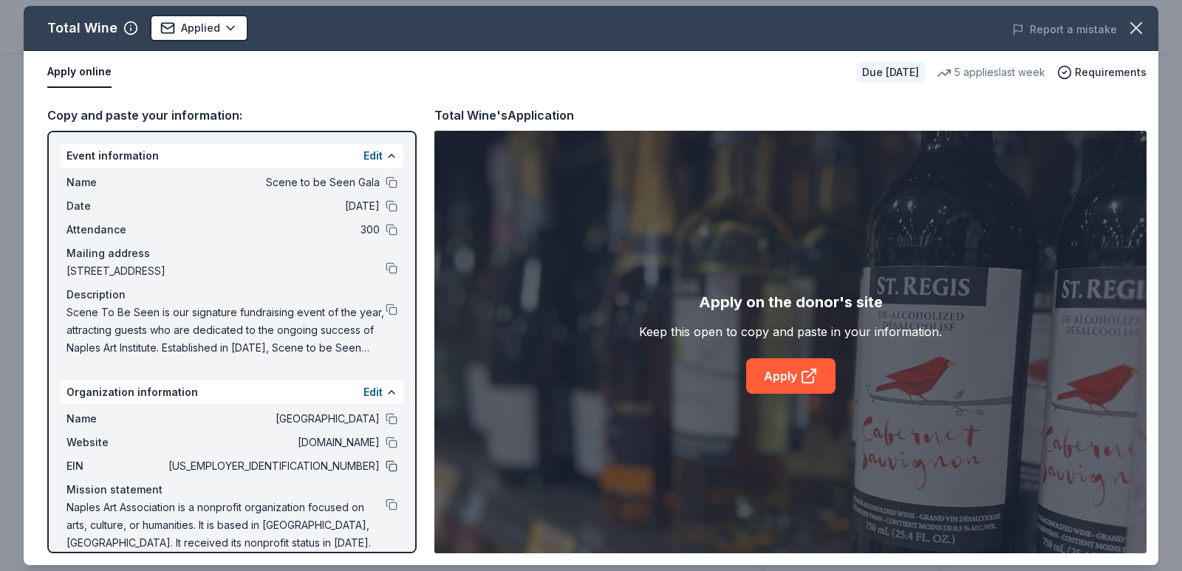
click at [386, 461] on button at bounding box center [392, 466] width 12 height 12
click at [1142, 30] on icon "button" at bounding box center [1136, 28] width 21 height 21
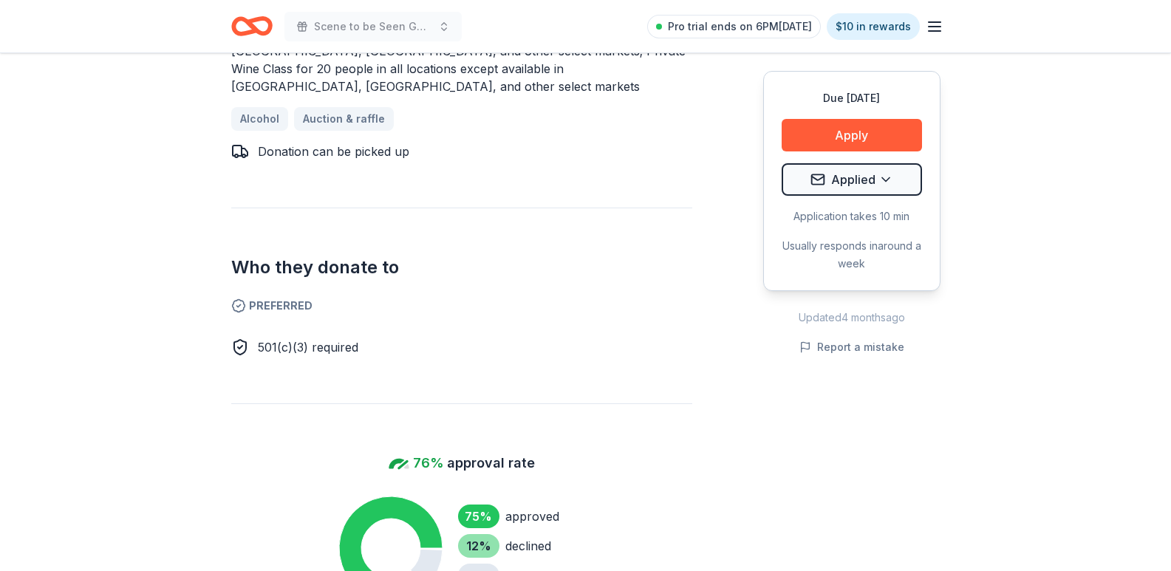
scroll to position [739, 0]
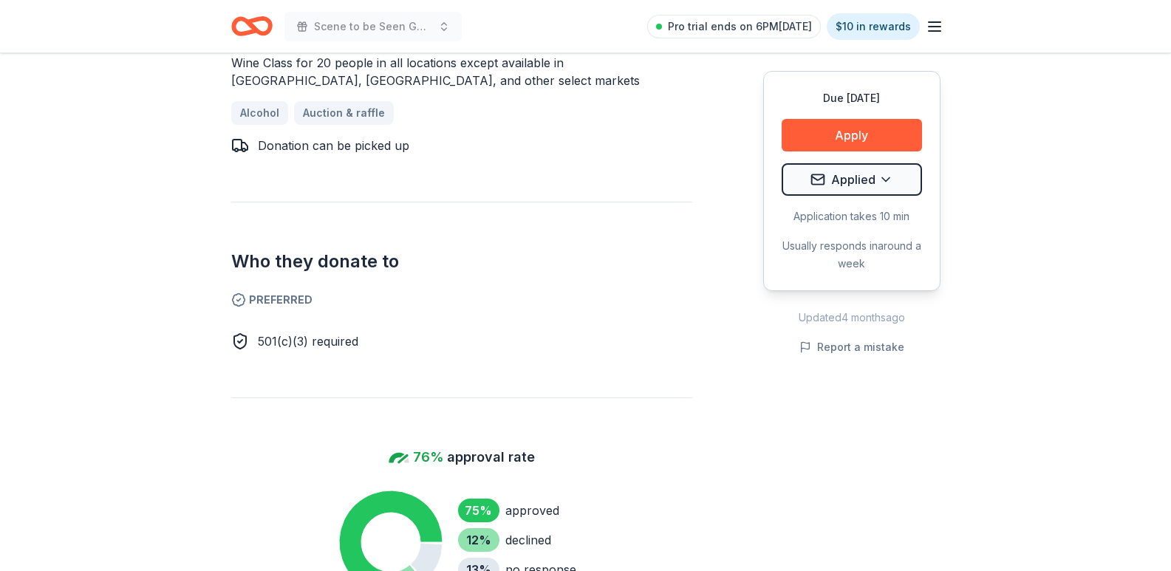
click at [263, 28] on icon "Home" at bounding box center [251, 26] width 41 height 35
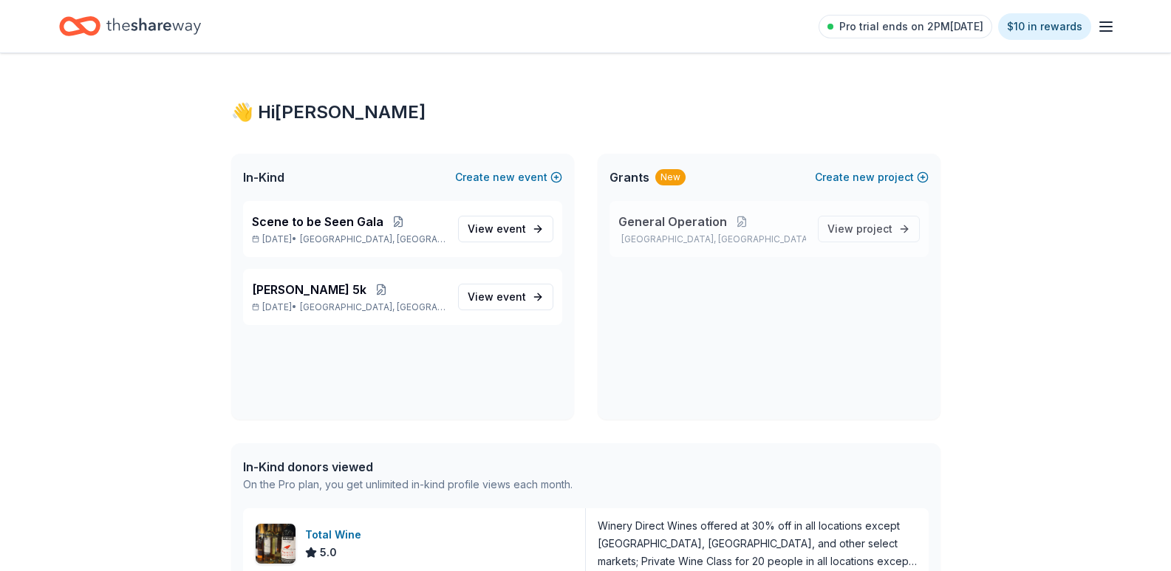
click at [671, 225] on span "General Operation" at bounding box center [673, 222] width 109 height 18
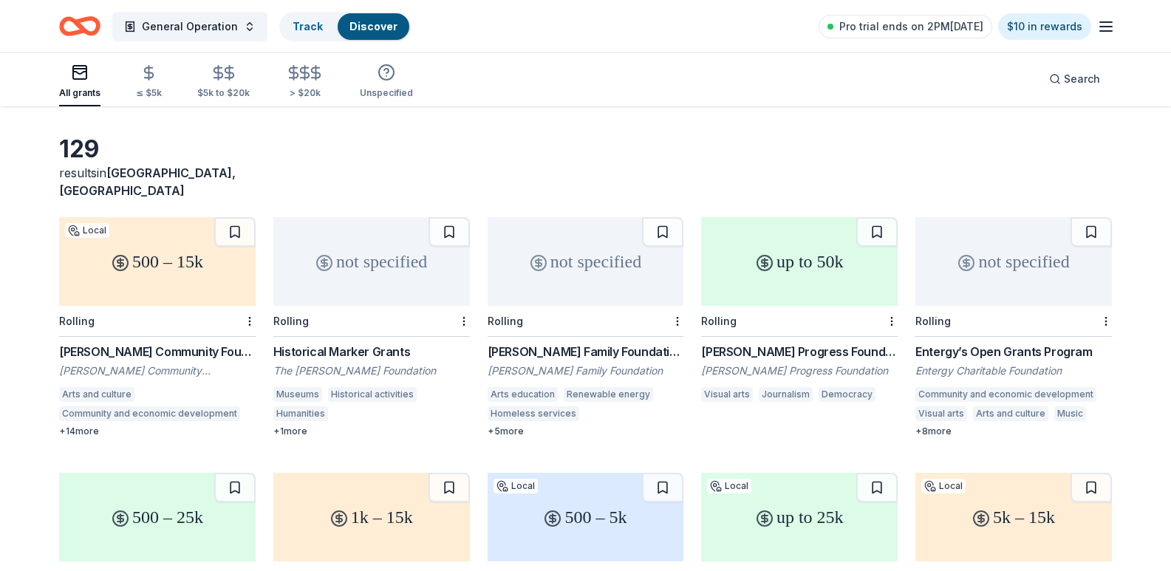
scroll to position [74, 0]
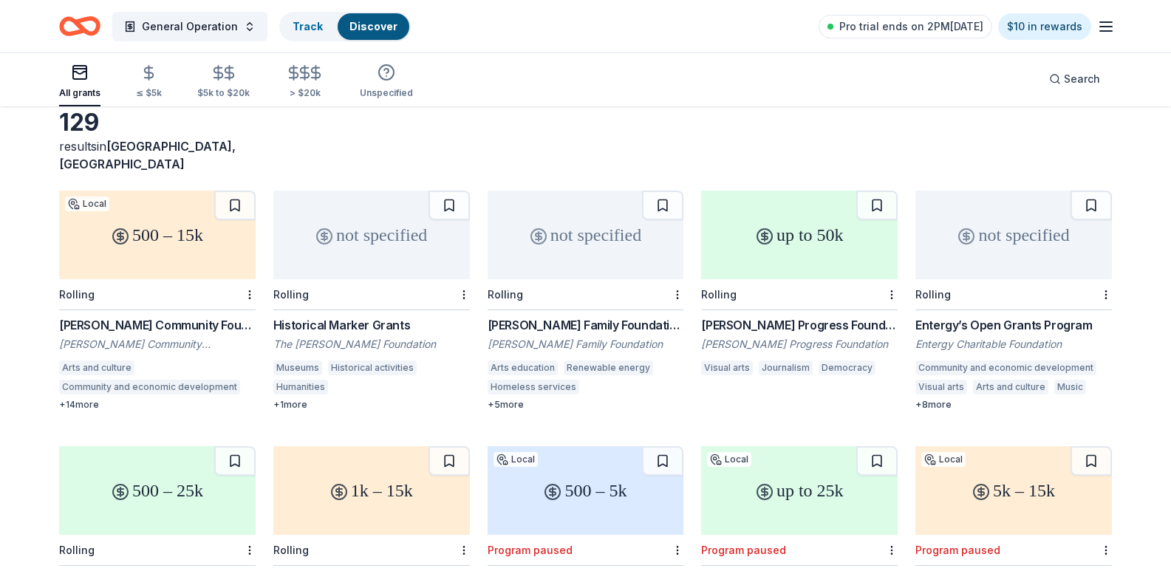
click at [938, 316] on div "Entergy’s Open Grants Program" at bounding box center [1014, 325] width 197 height 18
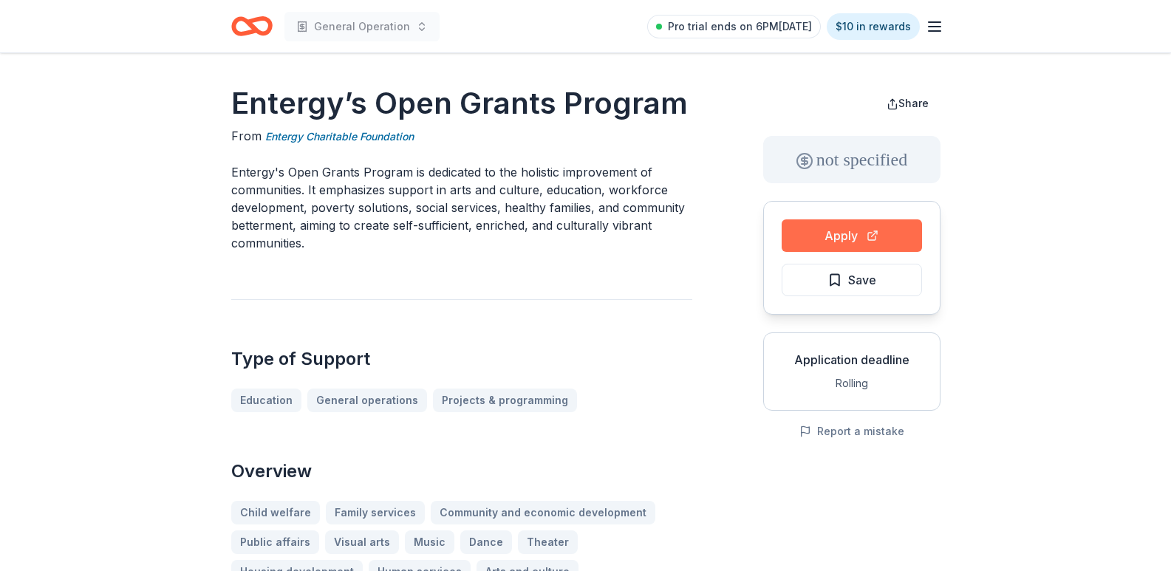
click at [808, 239] on button "Apply" at bounding box center [852, 235] width 140 height 33
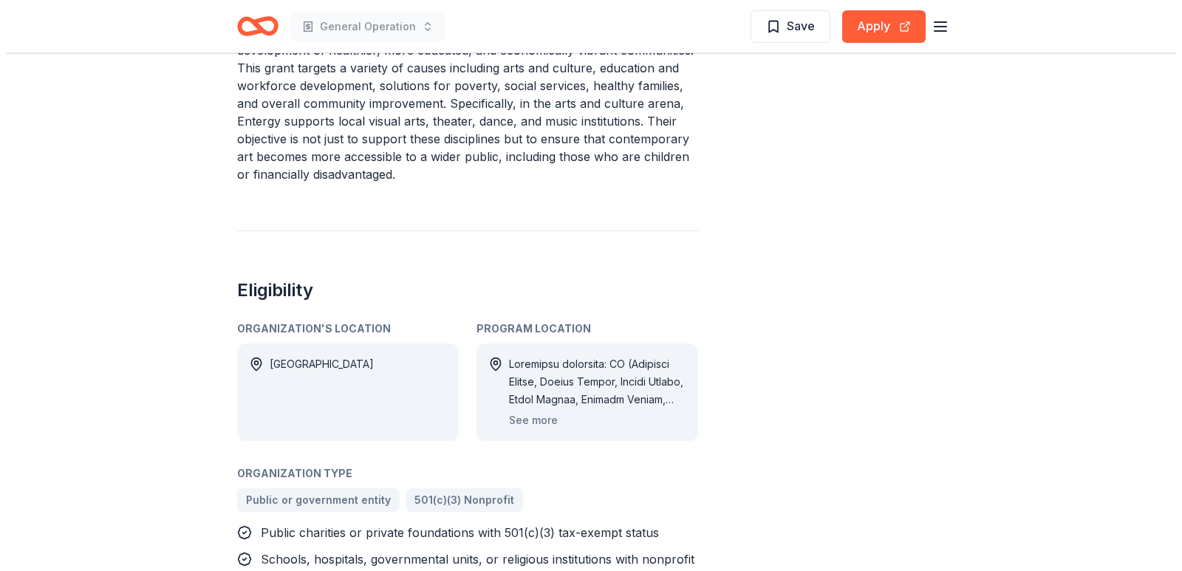
scroll to position [665, 0]
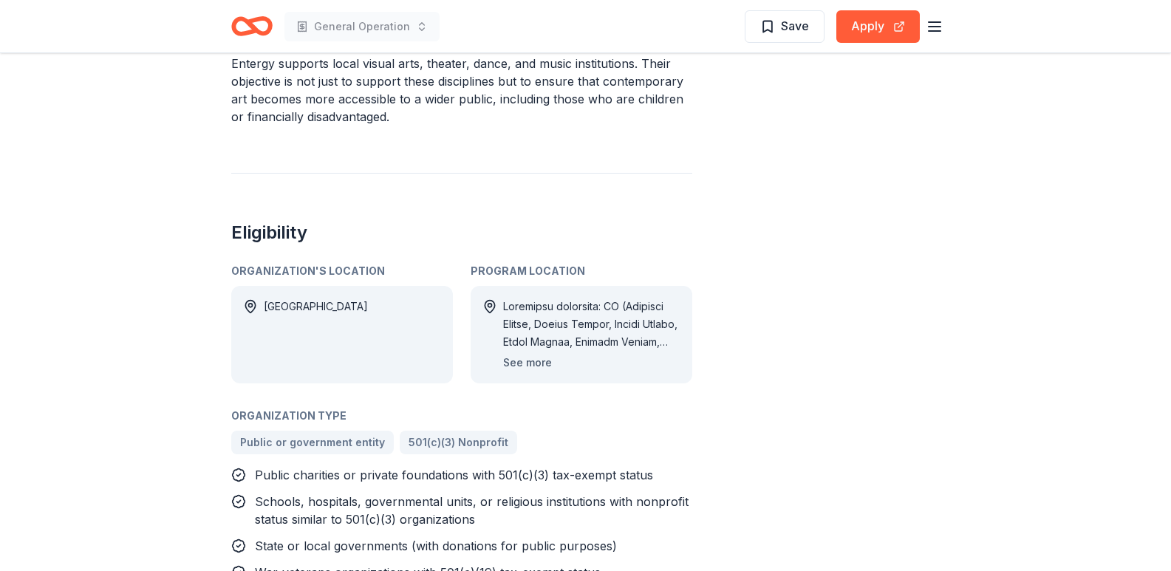
click at [542, 354] on button "See more" at bounding box center [527, 363] width 49 height 18
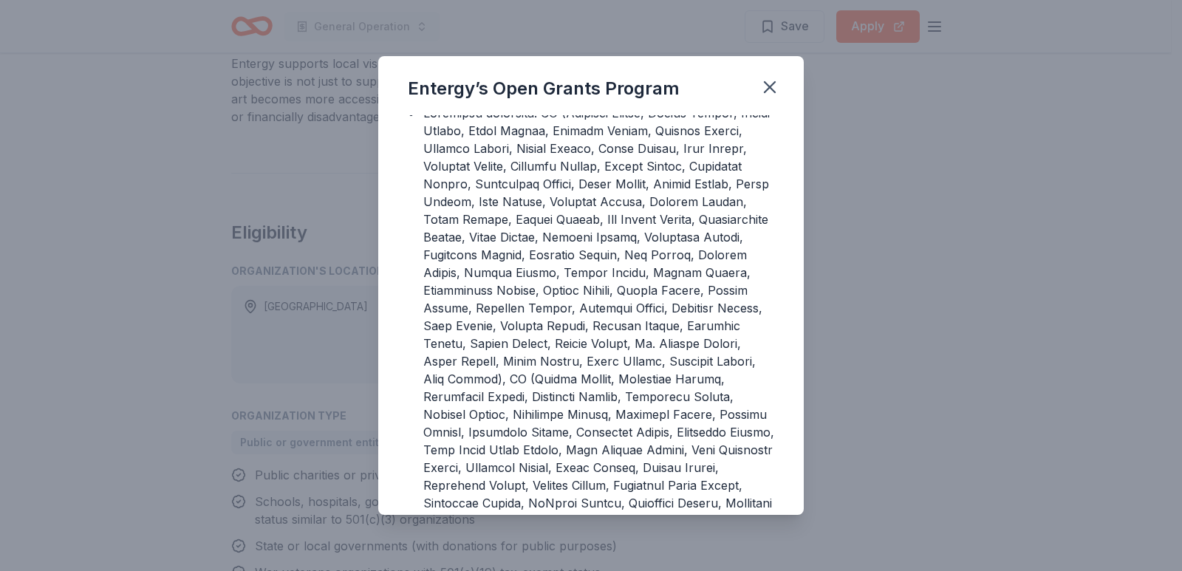
scroll to position [0, 0]
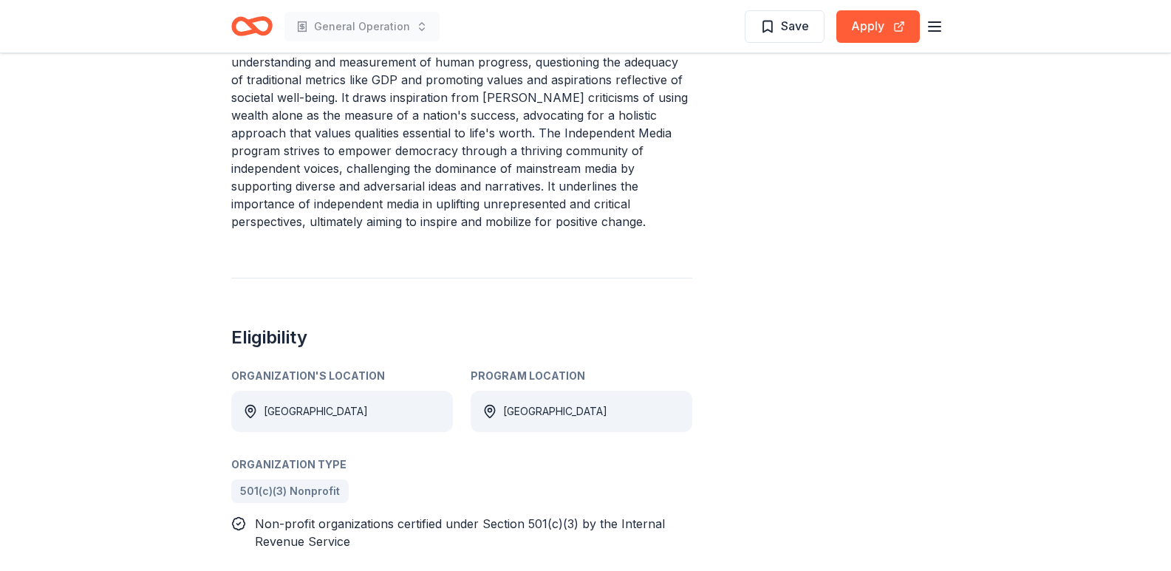
scroll to position [665, 0]
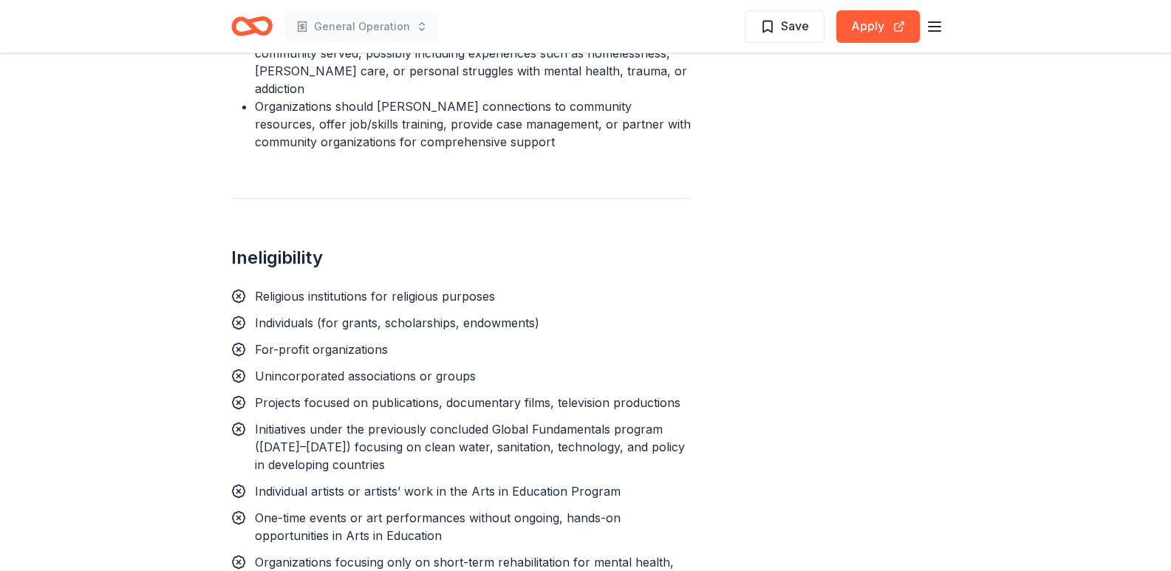
scroll to position [1774, 0]
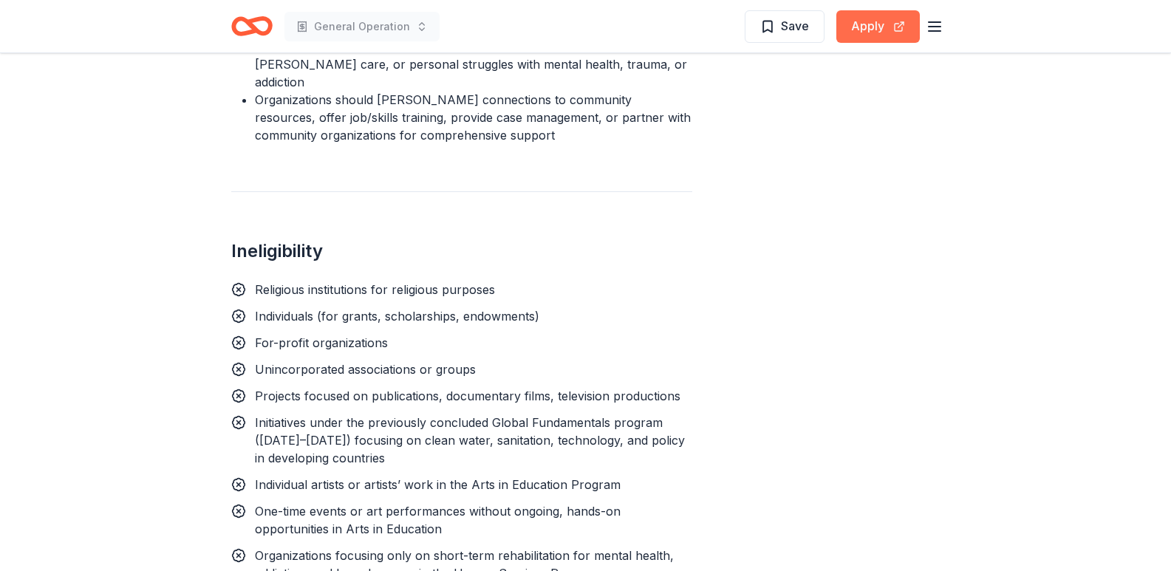
click at [897, 27] on button "Apply" at bounding box center [879, 26] width 84 height 33
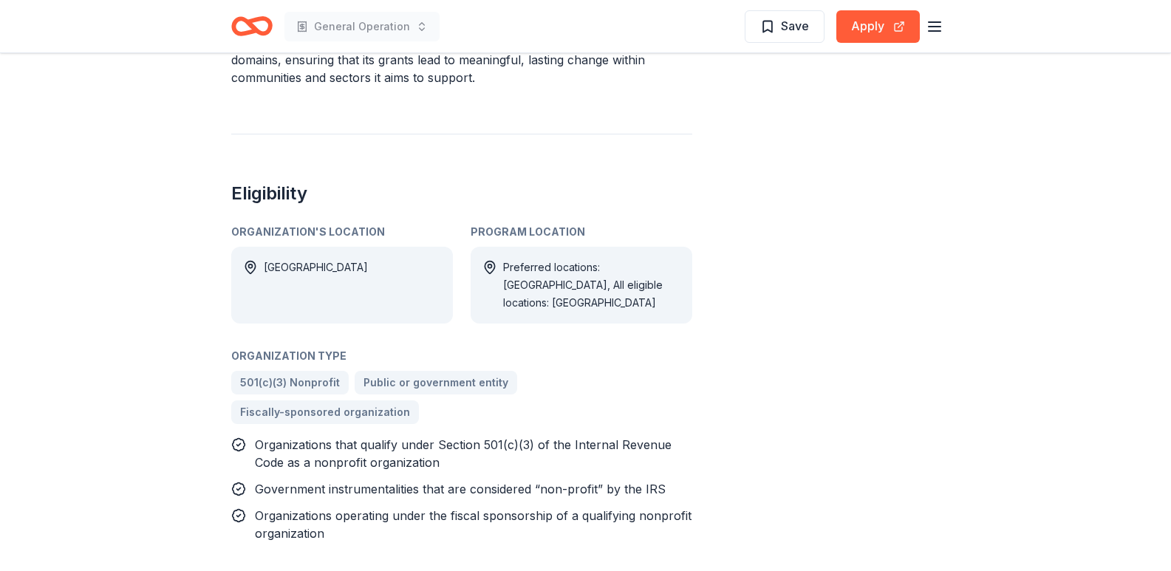
scroll to position [813, 0]
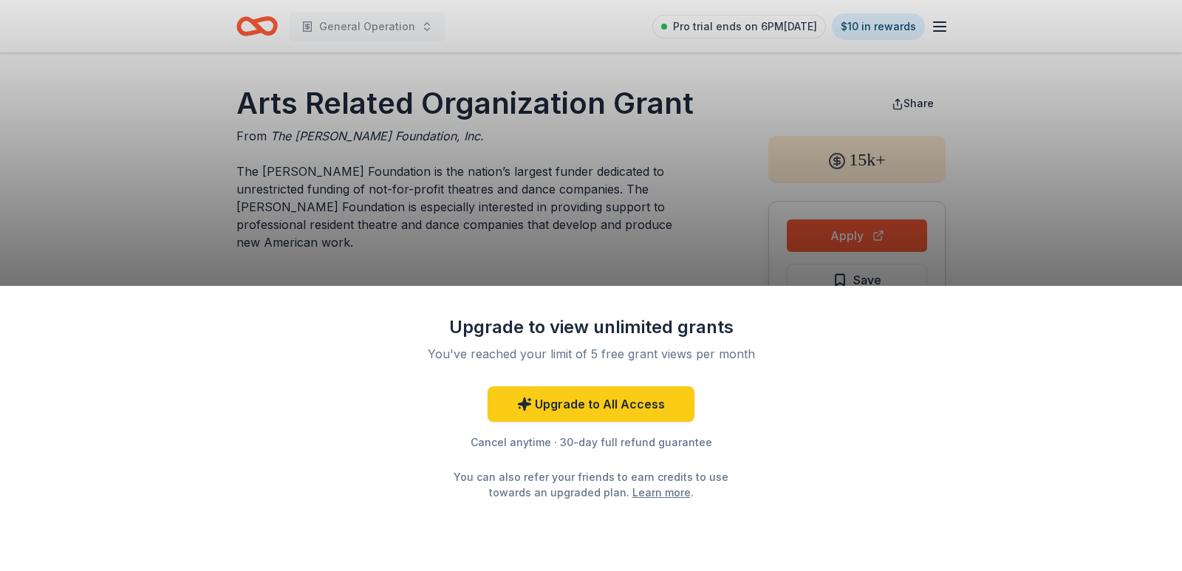
click at [667, 161] on div "Upgrade to view unlimited grants You've reached your limit of 5 free grant view…" at bounding box center [591, 285] width 1182 height 571
